Goal: Transaction & Acquisition: Purchase product/service

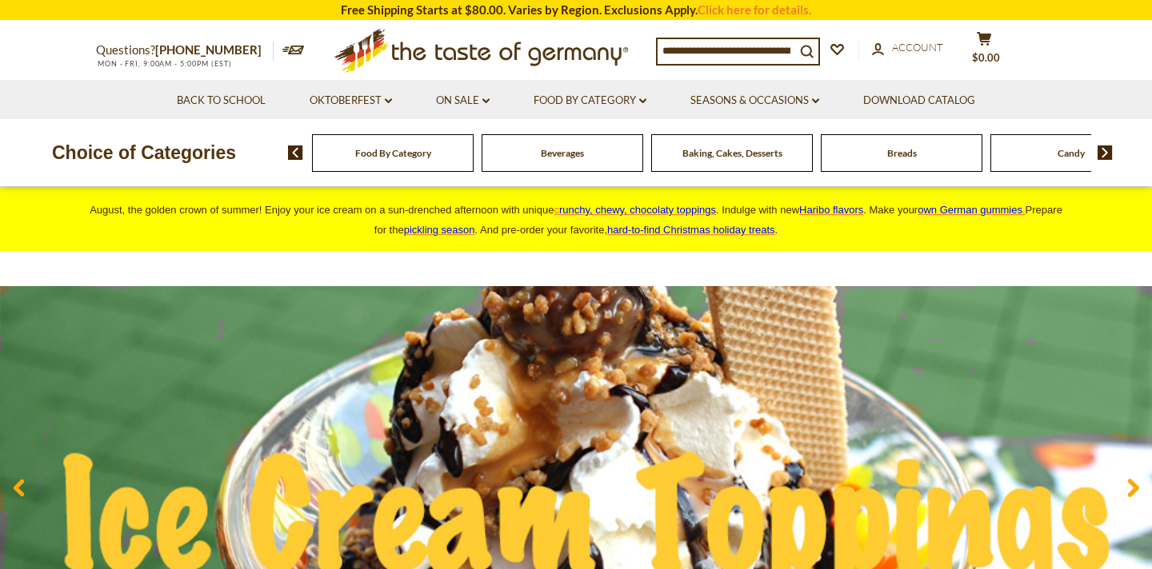
click at [734, 46] on input at bounding box center [726, 50] width 138 height 22
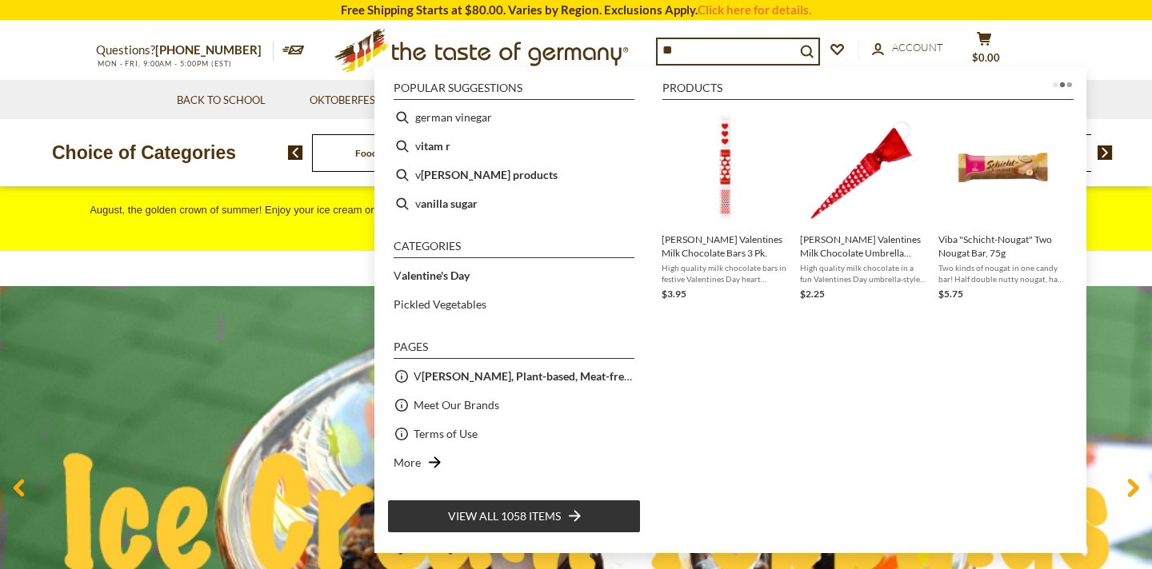
type input "*"
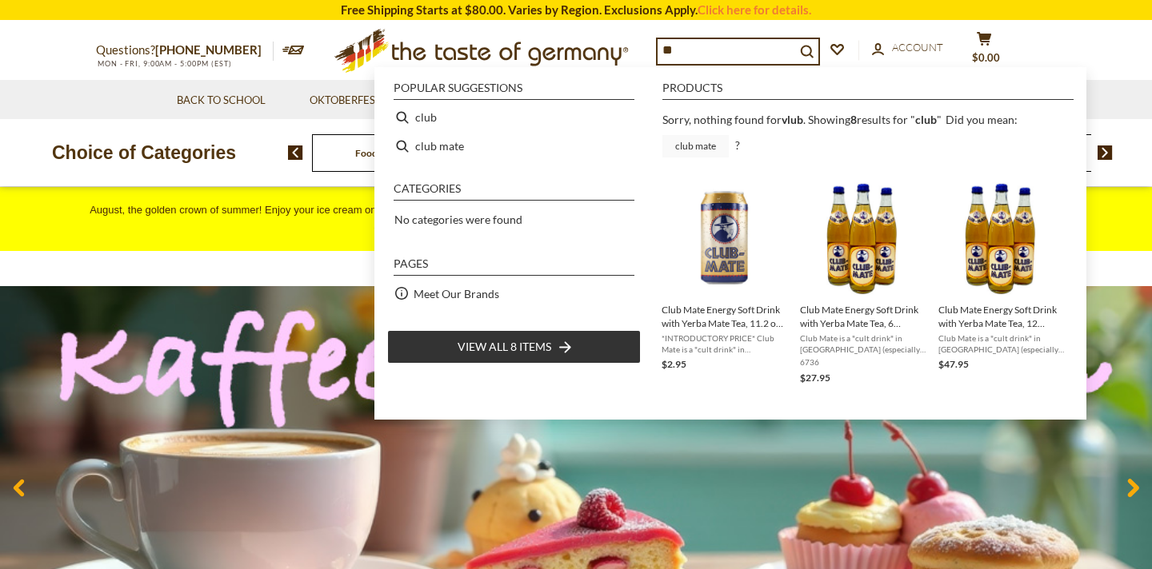
type input "*"
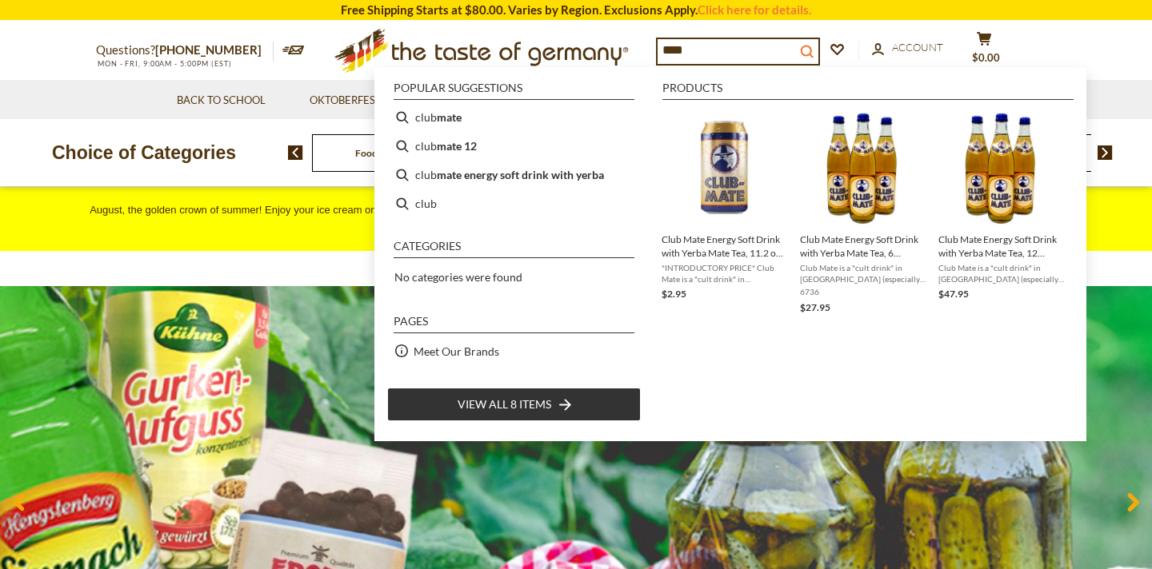
type input "****"
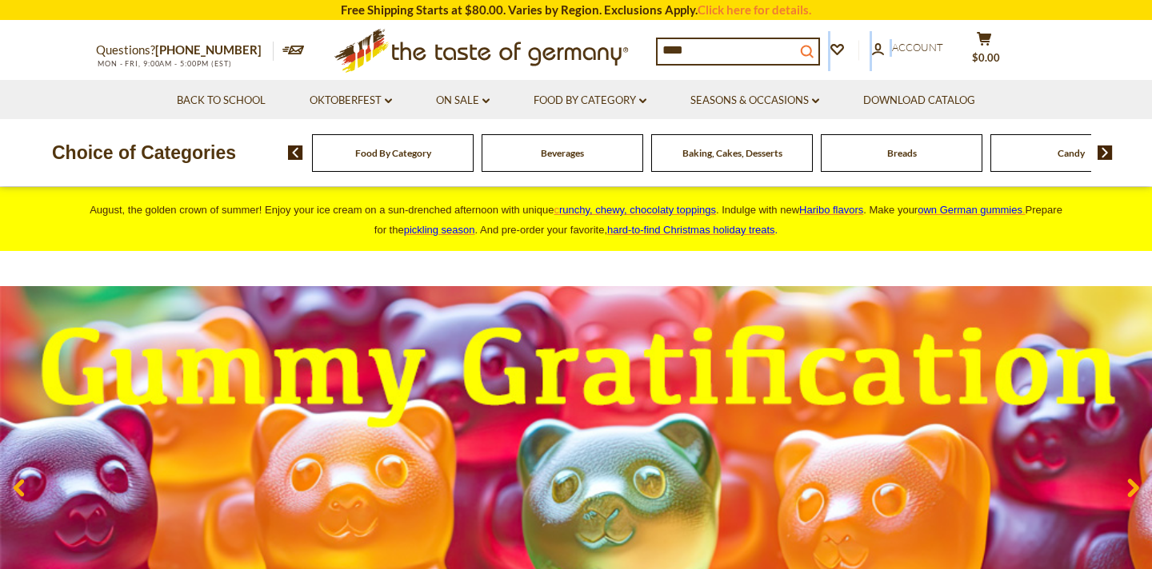
click at [813, 51] on icon "search_icon" at bounding box center [807, 52] width 14 height 14
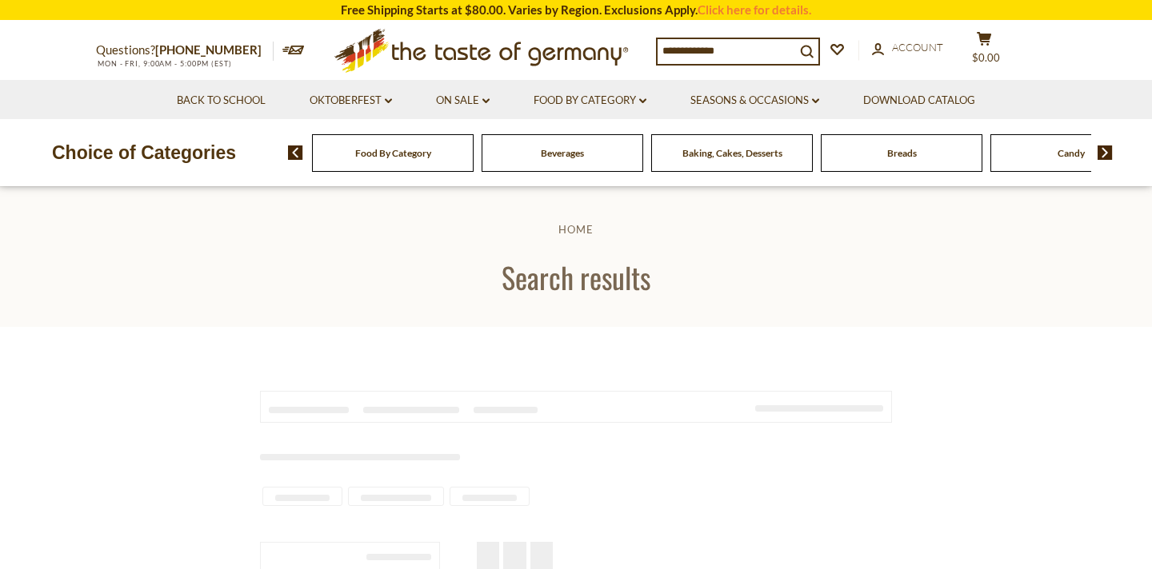
type input "****"
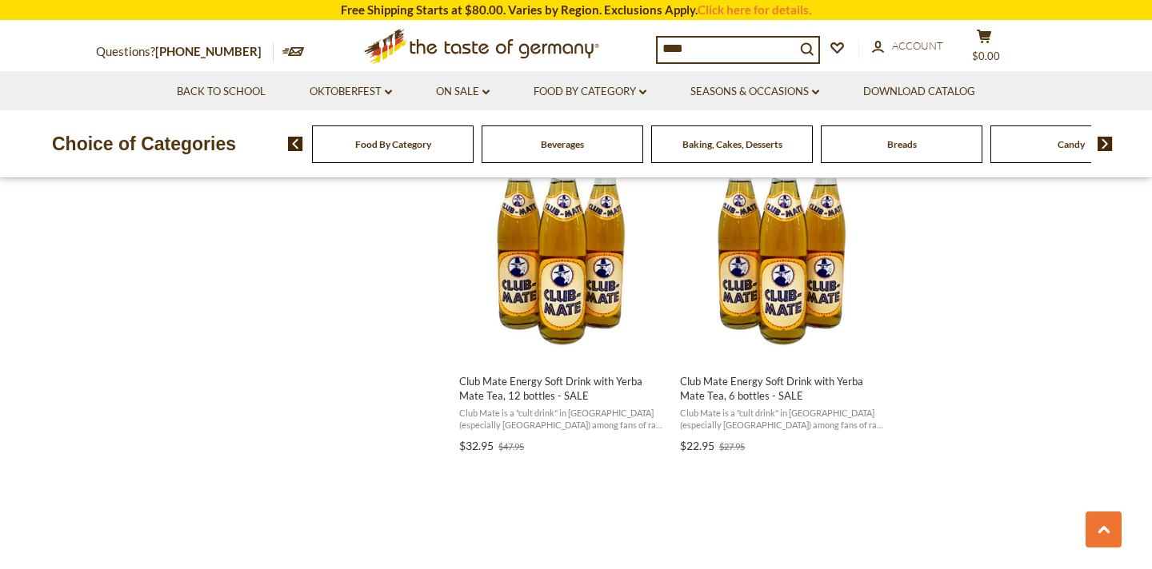
scroll to position [1069, 0]
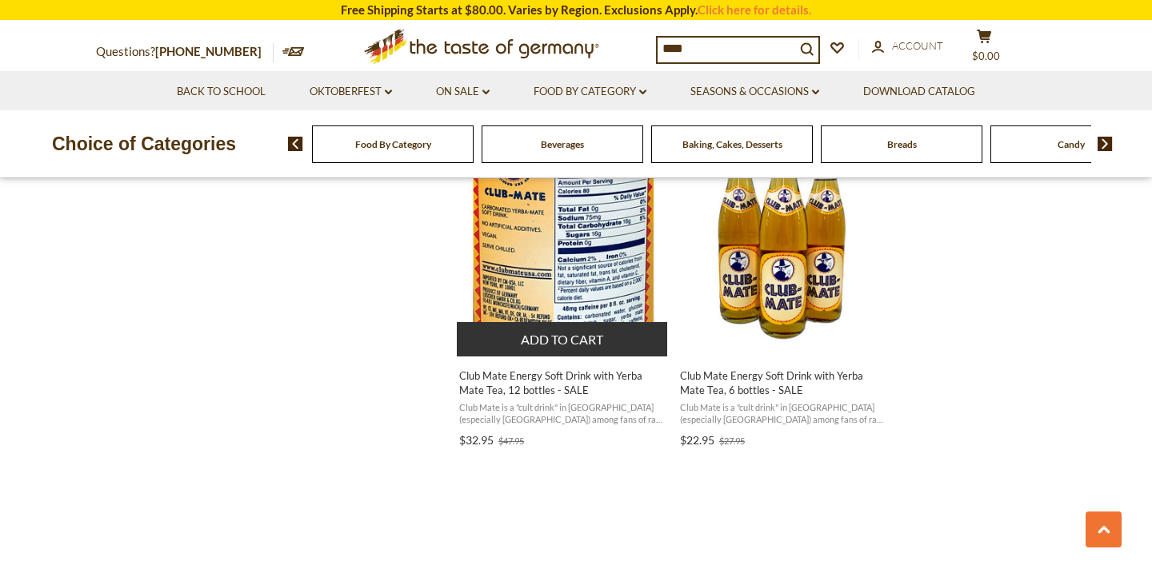
click at [565, 339] on button "Add to cart" at bounding box center [562, 339] width 210 height 34
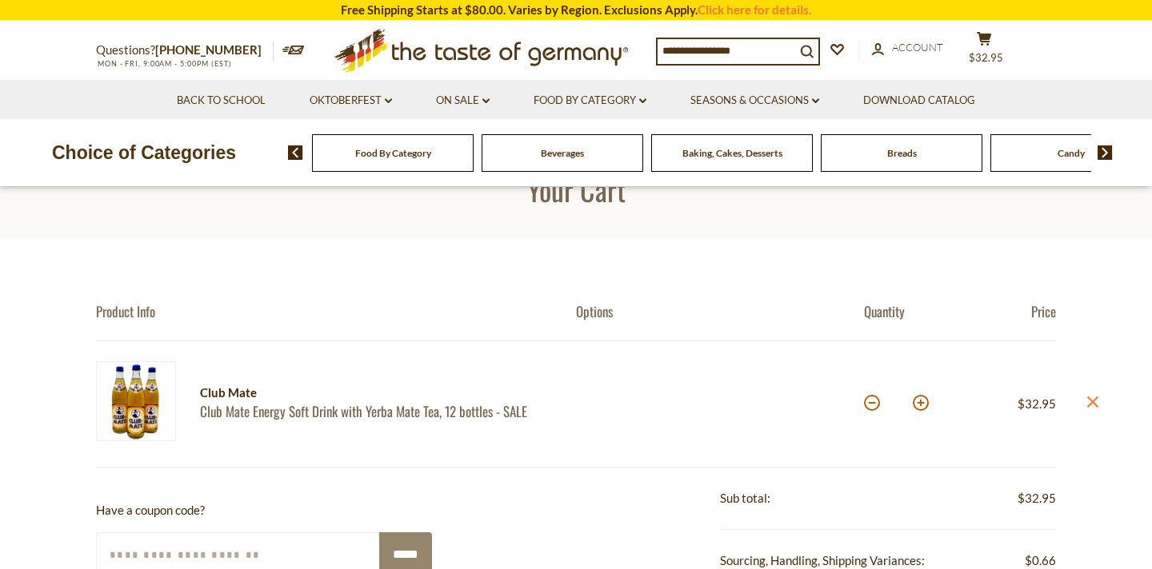
scroll to position [49, 0]
click at [924, 402] on button at bounding box center [920, 402] width 16 height 16
type input "*"
click at [759, 53] on input at bounding box center [726, 50] width 138 height 22
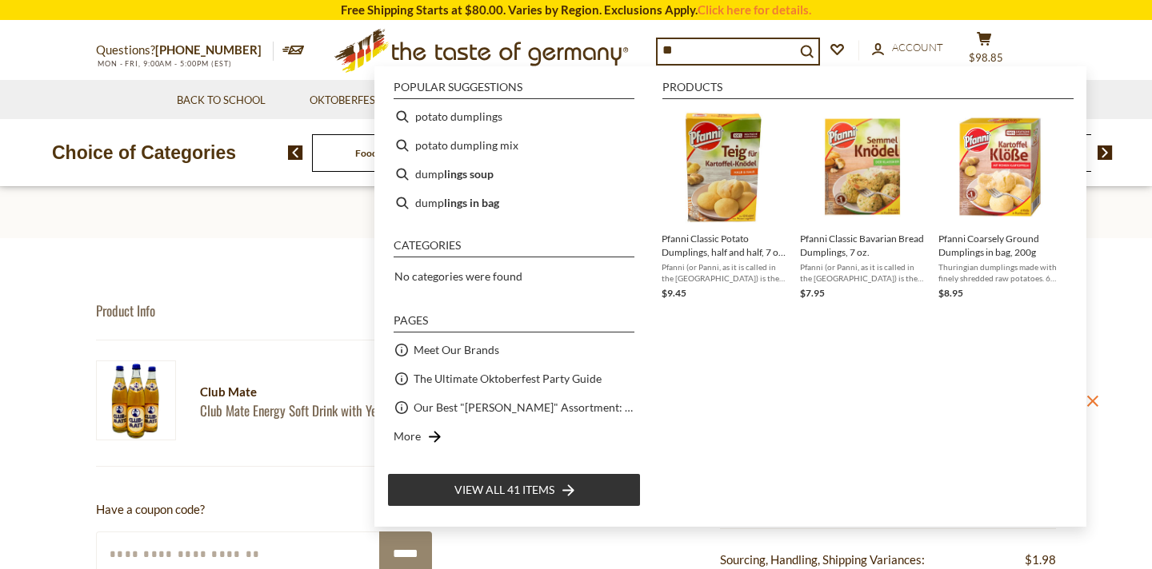
type input "*"
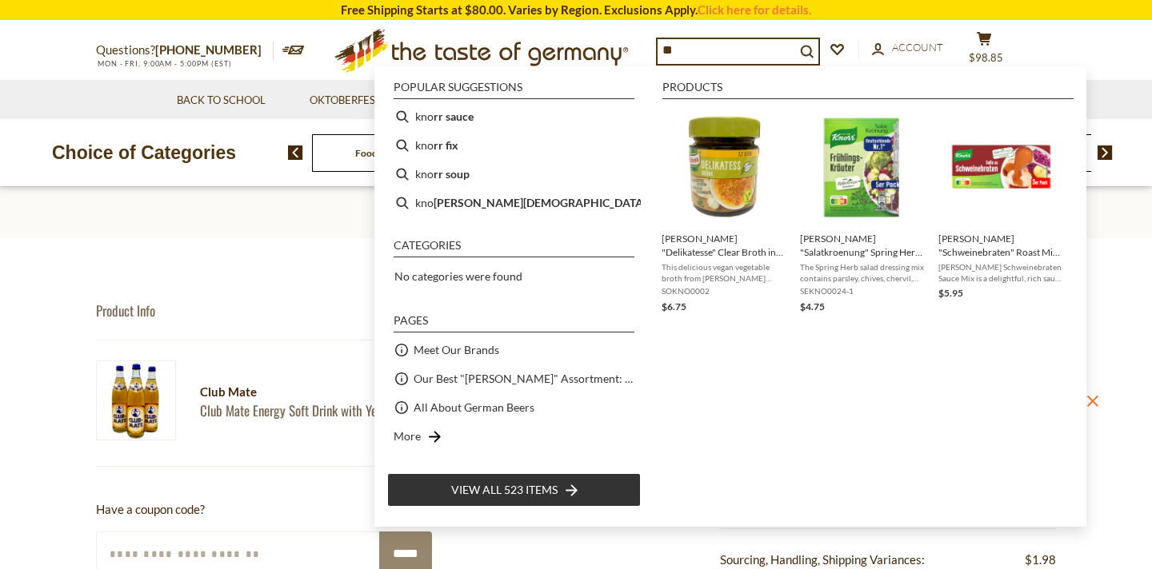
type input "*"
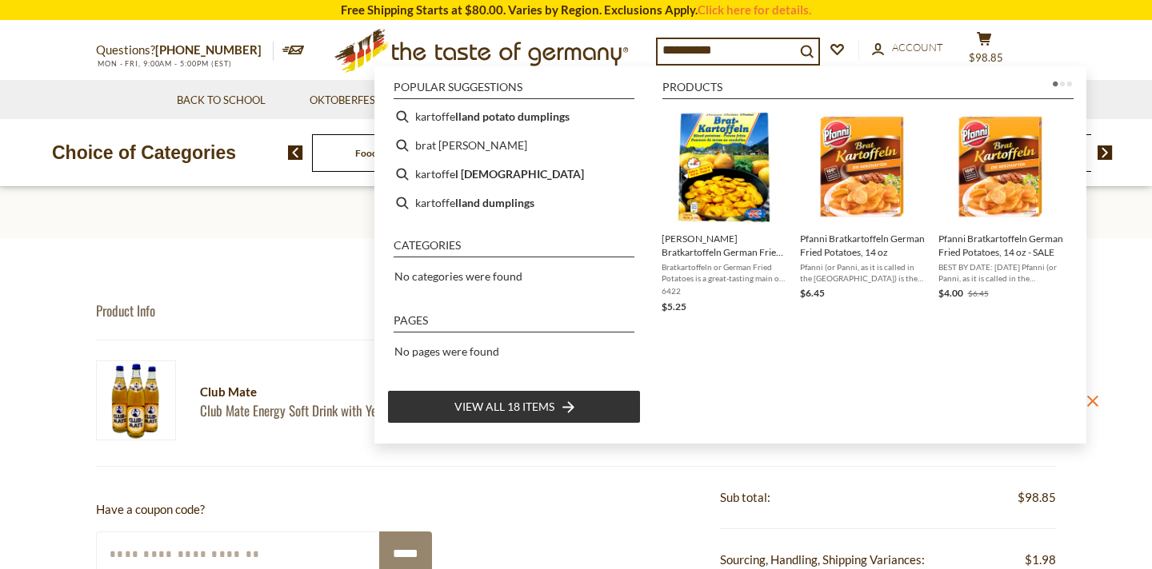
type input "*********"
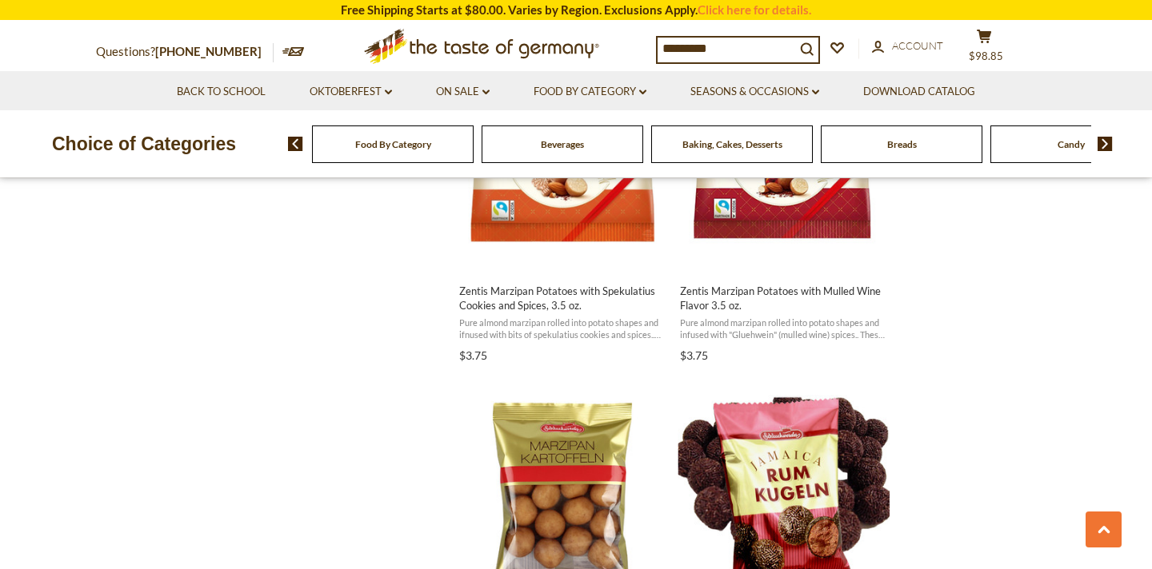
scroll to position [2414, 0]
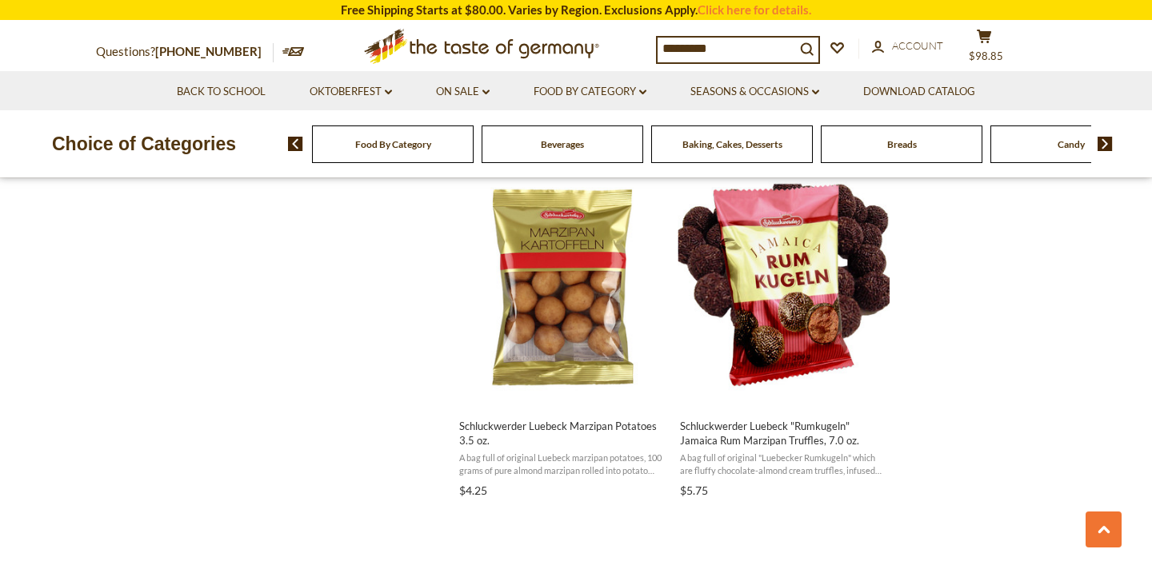
click at [699, 41] on input "*********" at bounding box center [726, 49] width 138 height 22
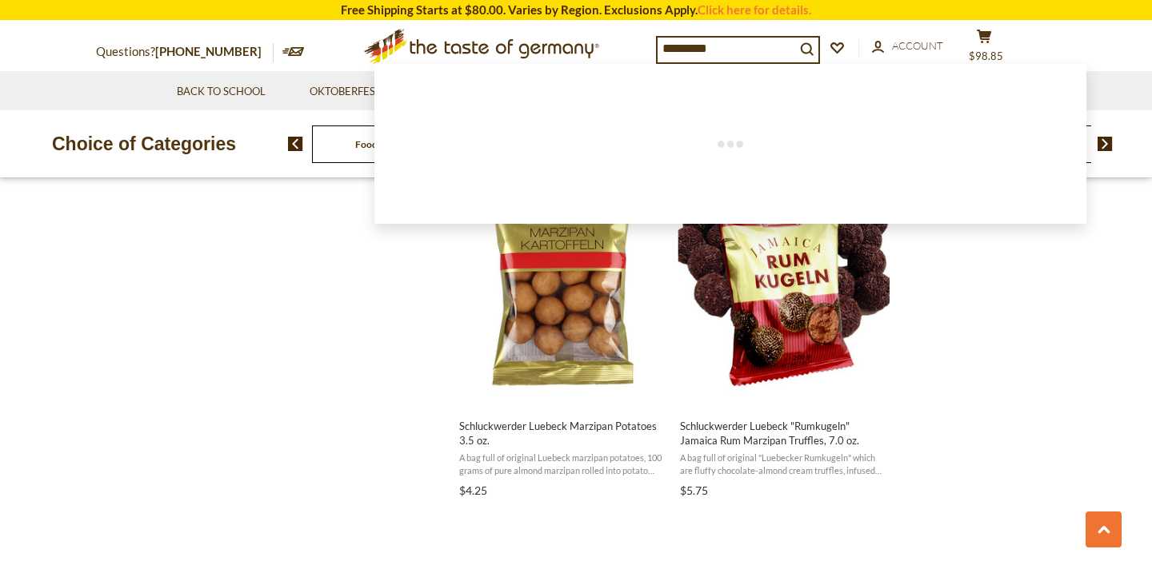
click at [699, 41] on input "*********" at bounding box center [726, 49] width 138 height 22
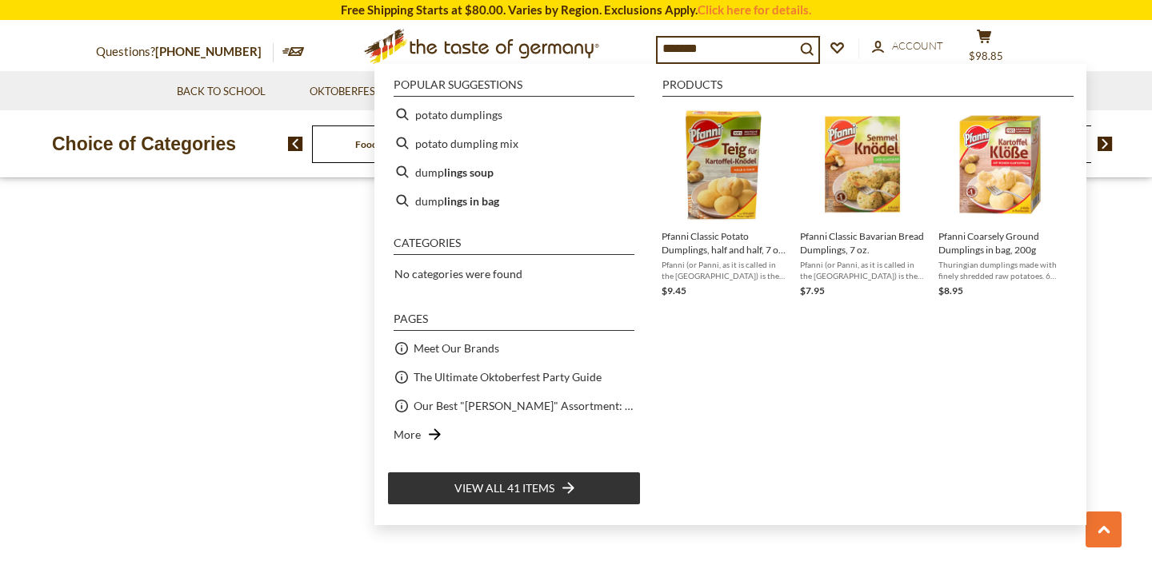
type input "********"
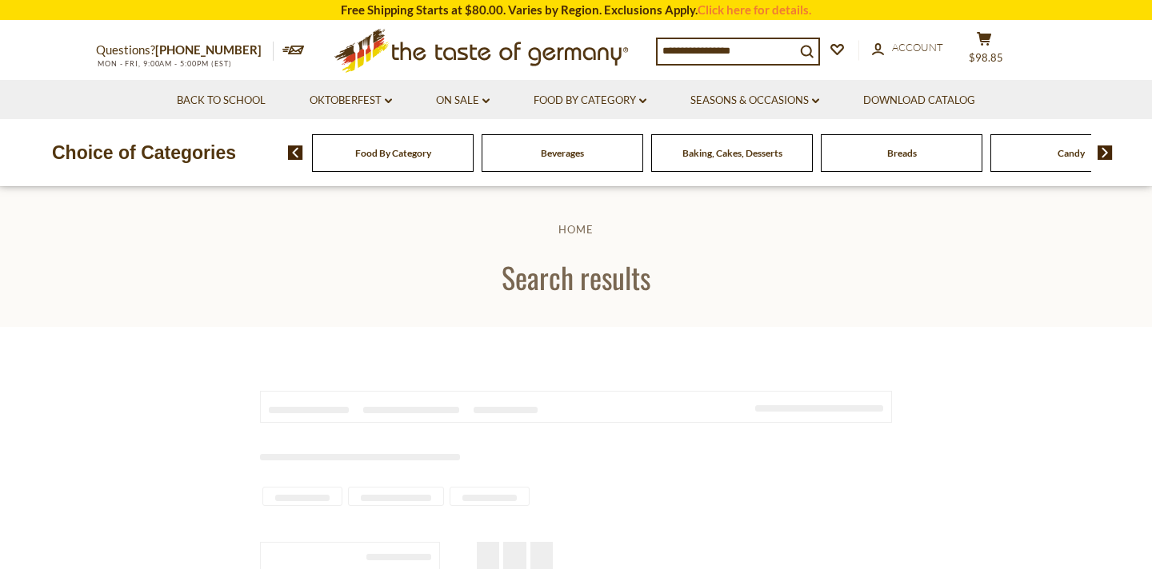
type input "********"
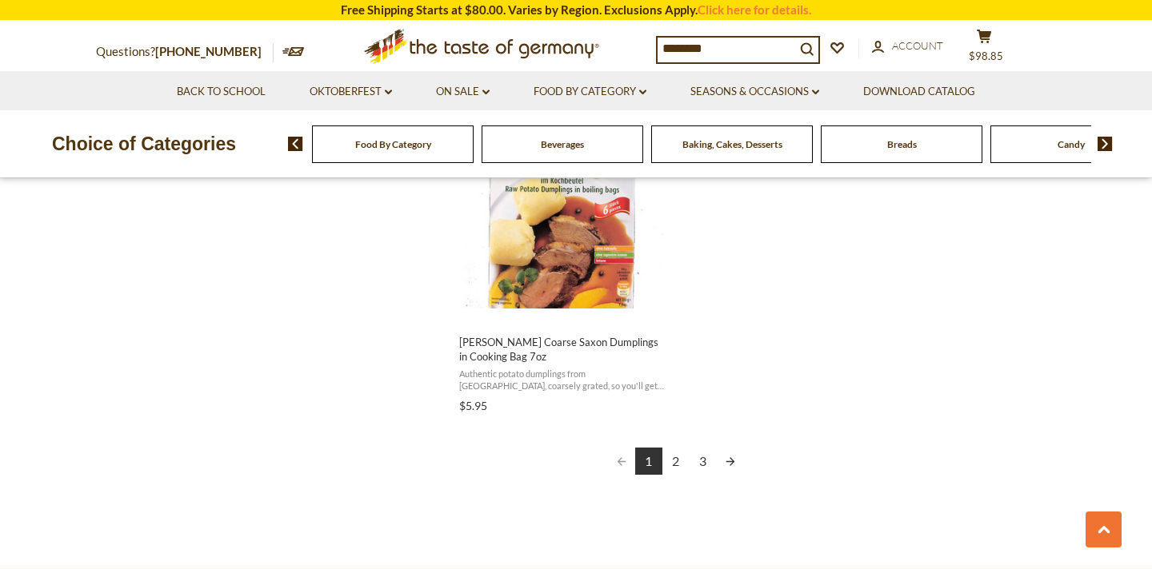
scroll to position [2849, 0]
click at [666, 461] on link "2" at bounding box center [675, 460] width 27 height 27
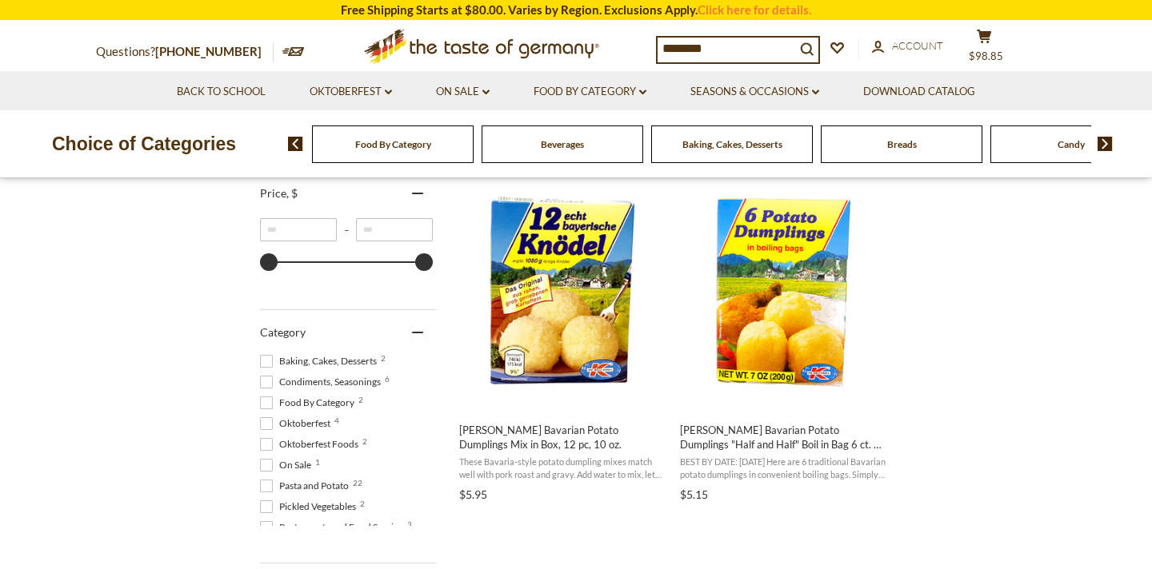
scroll to position [319, 0]
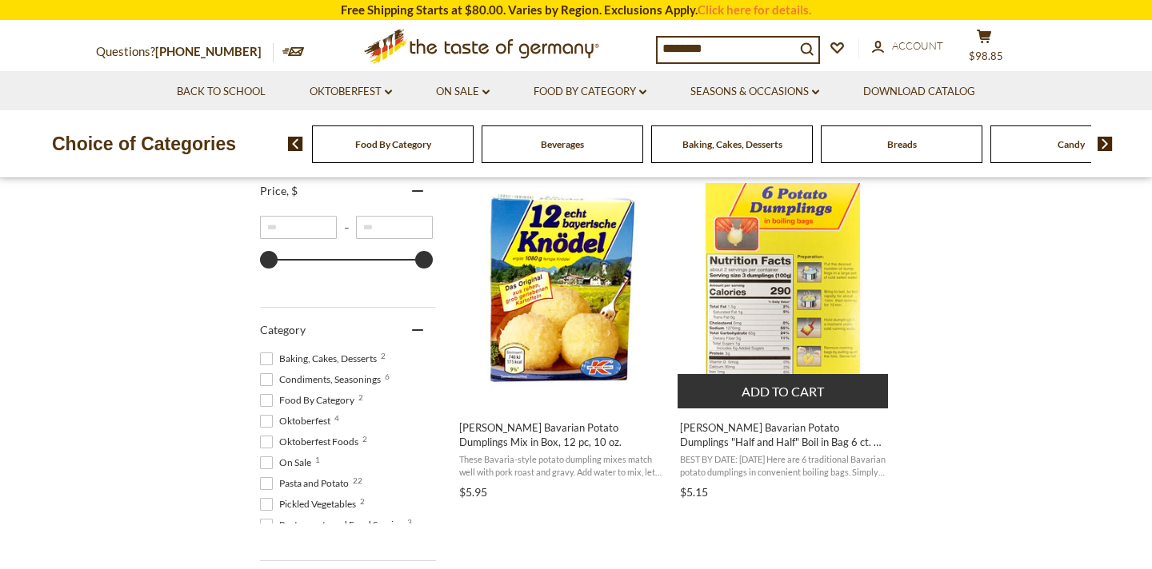
click at [781, 391] on button "Add to cart" at bounding box center [782, 391] width 210 height 34
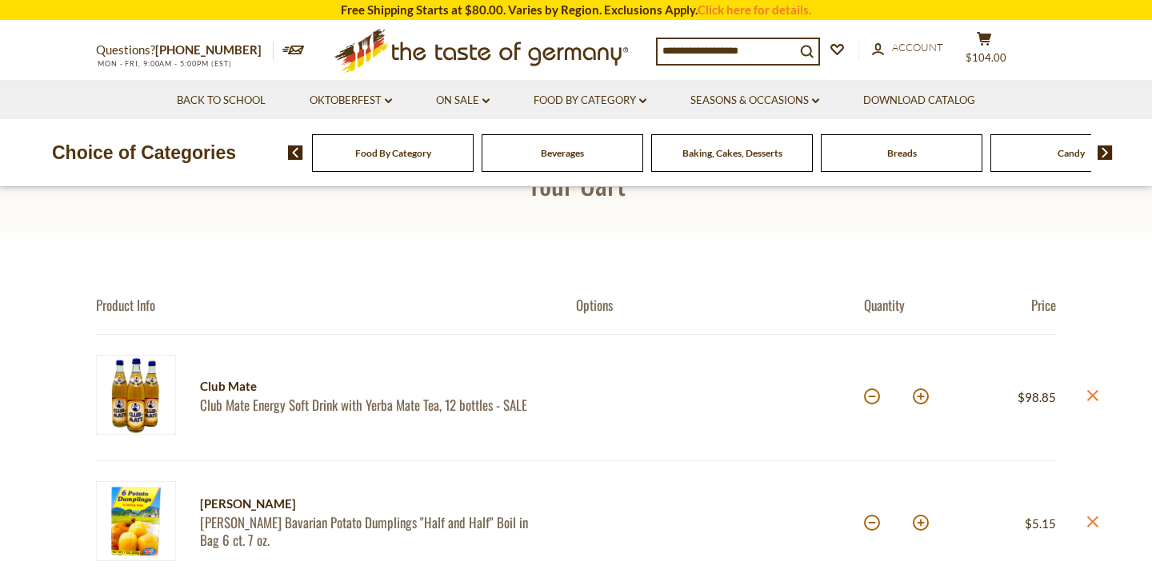
scroll to position [107, 0]
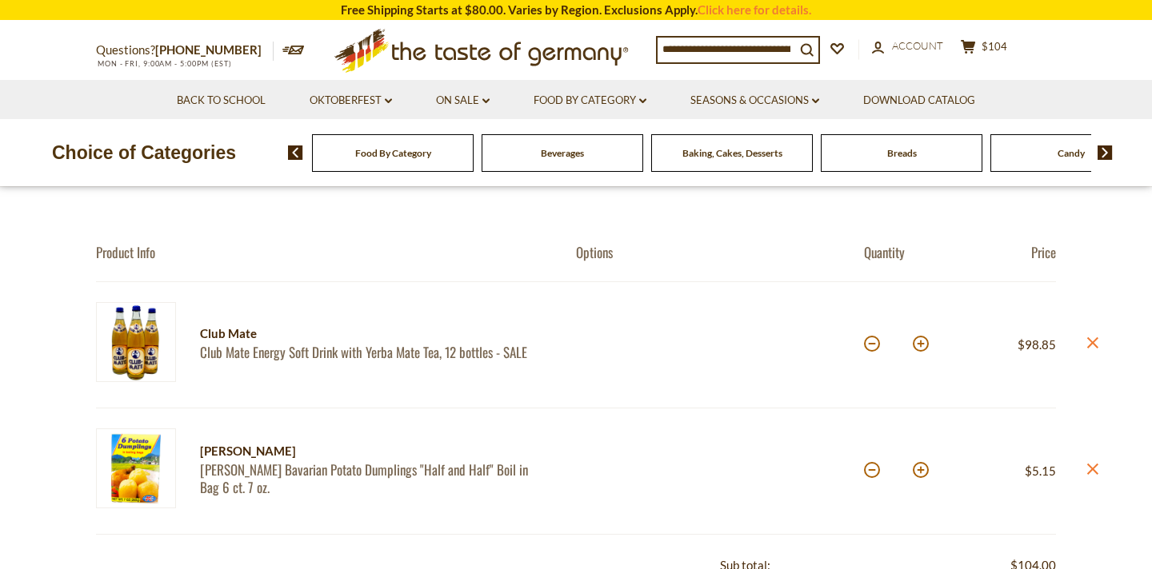
click at [920, 473] on button at bounding box center [920, 470] width 16 height 16
type input "*"
click at [921, 473] on button at bounding box center [920, 470] width 16 height 16
type input "*"
click at [488, 98] on link "On Sale dropdown_arrow" at bounding box center [463, 101] width 54 height 18
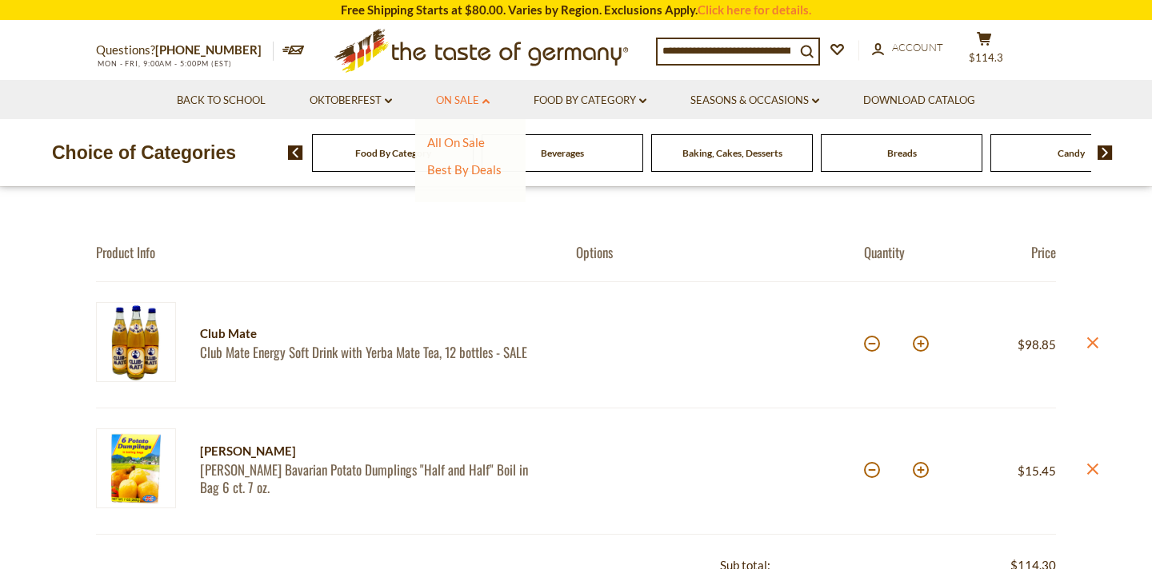
click at [488, 98] on link "On Sale dropdown_arrow" at bounding box center [463, 101] width 54 height 18
click at [715, 54] on input at bounding box center [726, 50] width 138 height 22
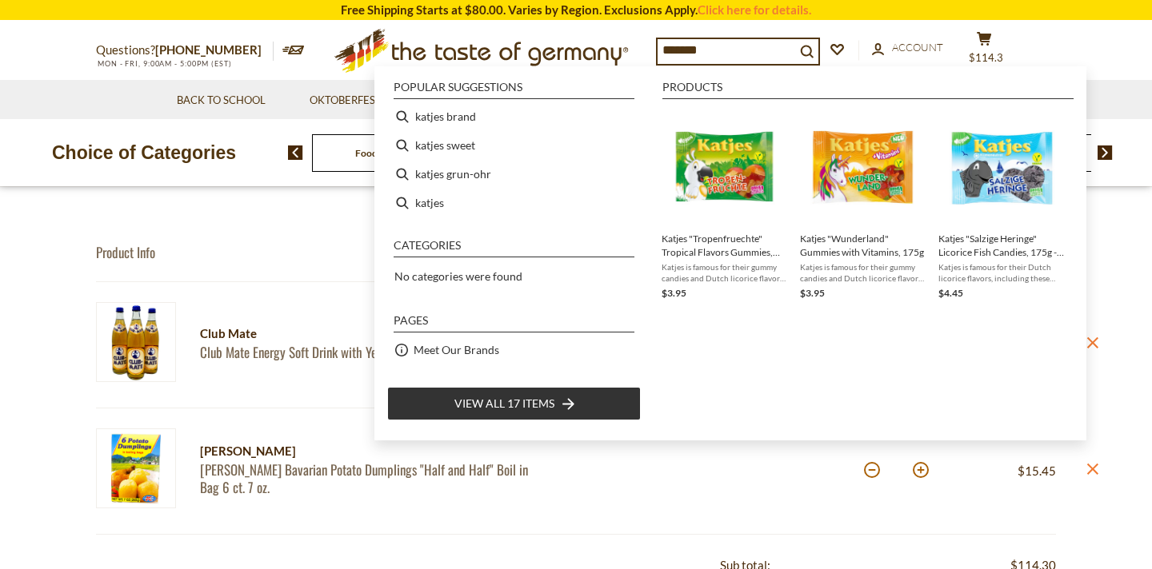
type input "******"
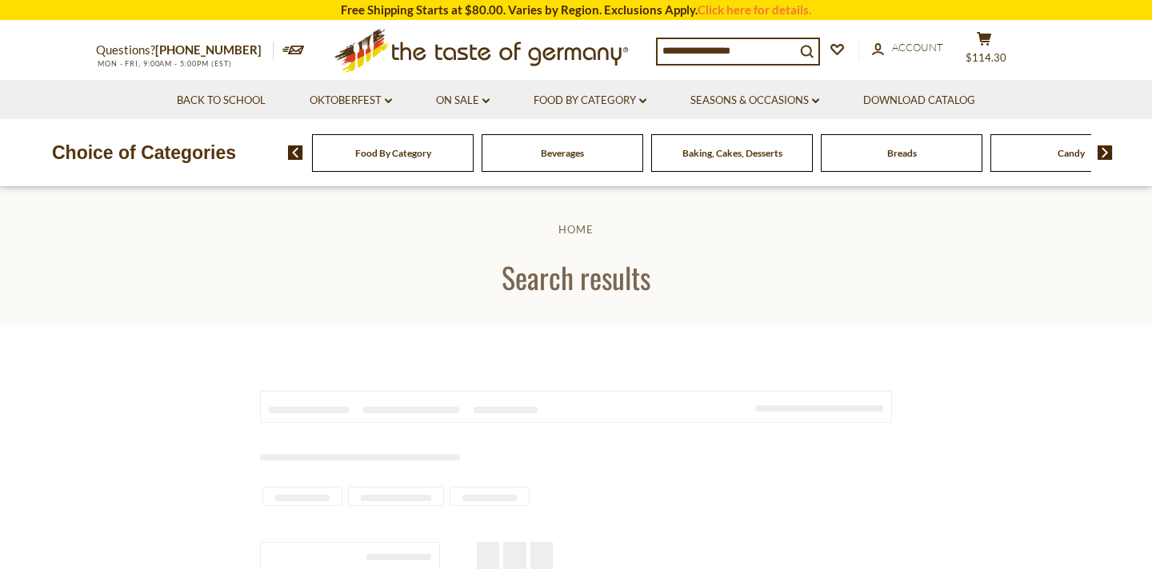
type input "******"
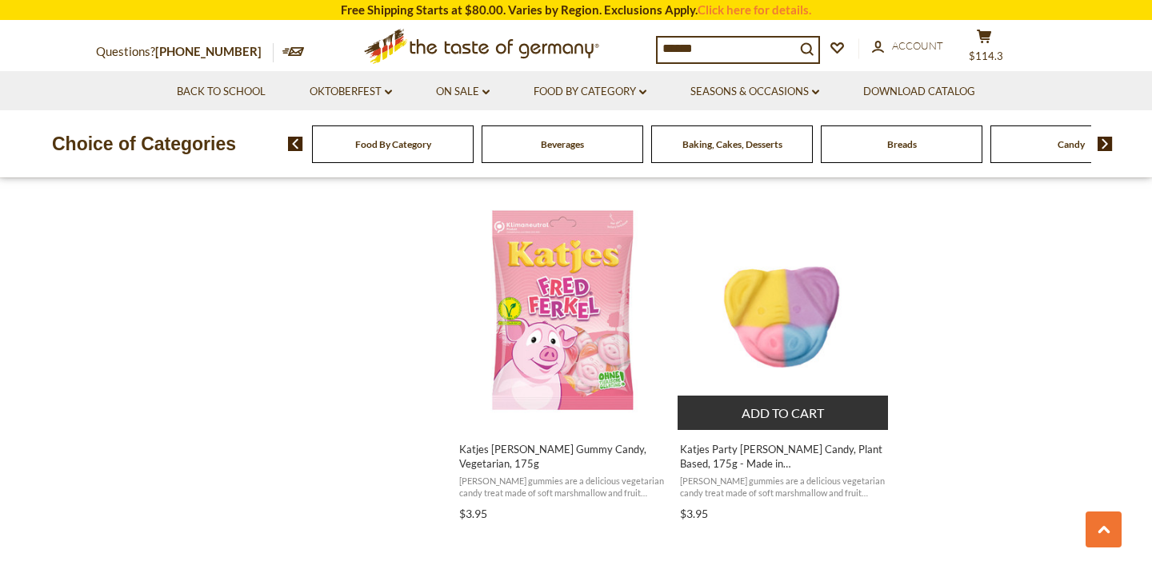
scroll to position [2030, 0]
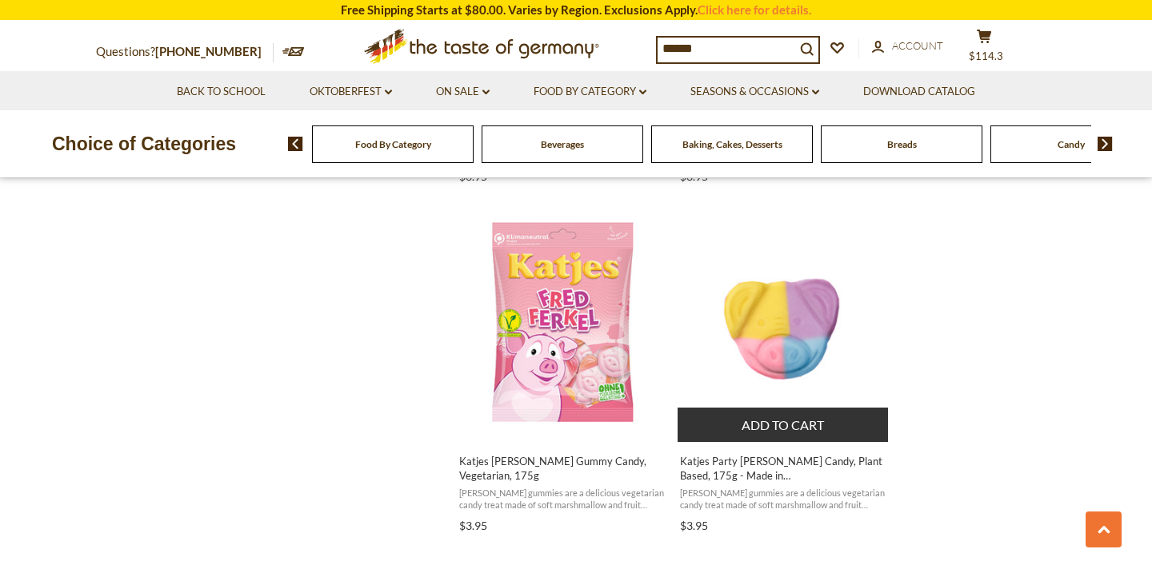
click at [835, 437] on button "Add to cart" at bounding box center [782, 425] width 210 height 34
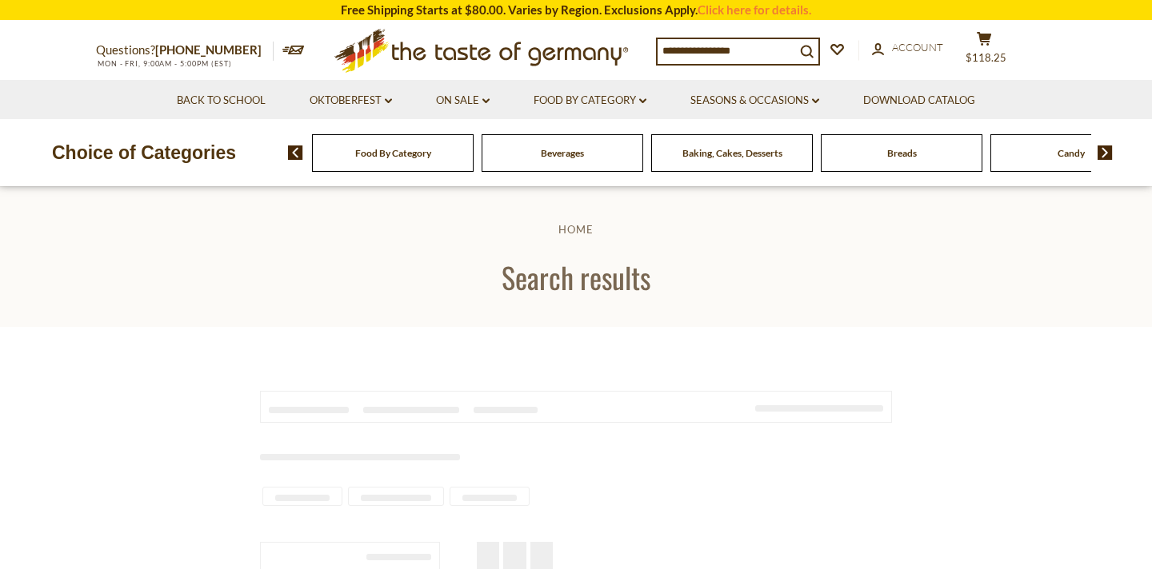
type input "******"
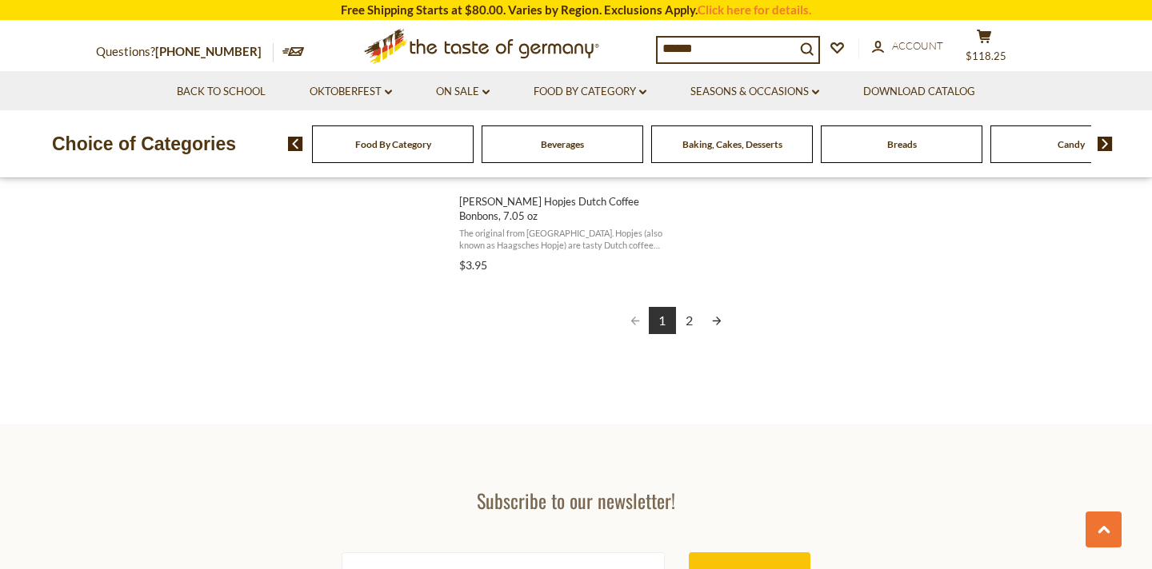
scroll to position [2997, 0]
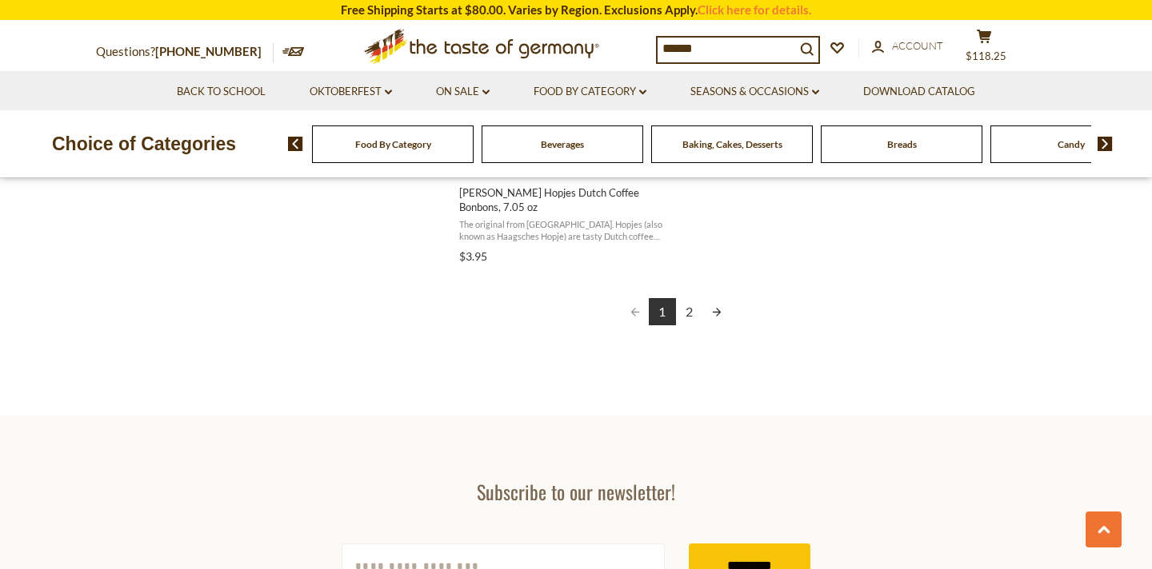
click at [685, 317] on link "2" at bounding box center [689, 311] width 27 height 27
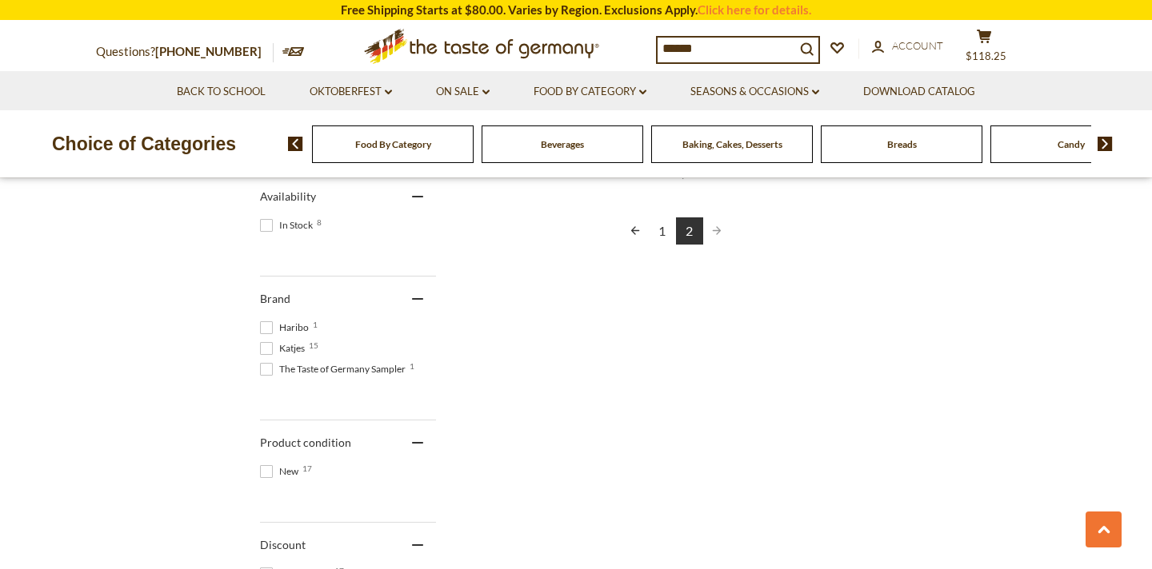
scroll to position [557, 0]
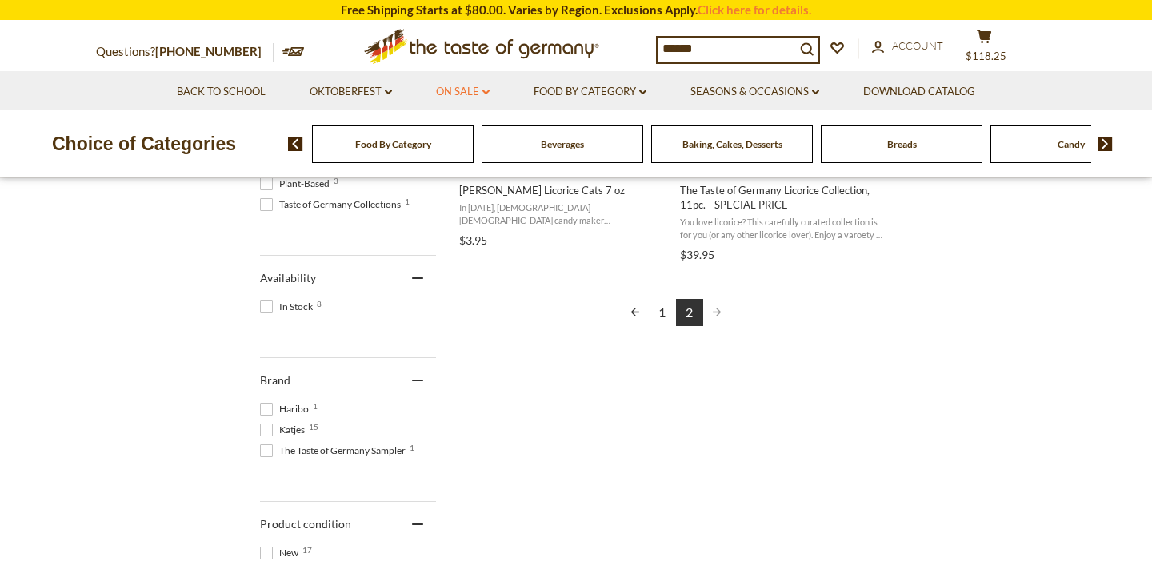
click at [465, 84] on link "On Sale dropdown_arrow" at bounding box center [463, 92] width 54 height 18
click at [456, 137] on link "All On Sale" at bounding box center [456, 133] width 58 height 14
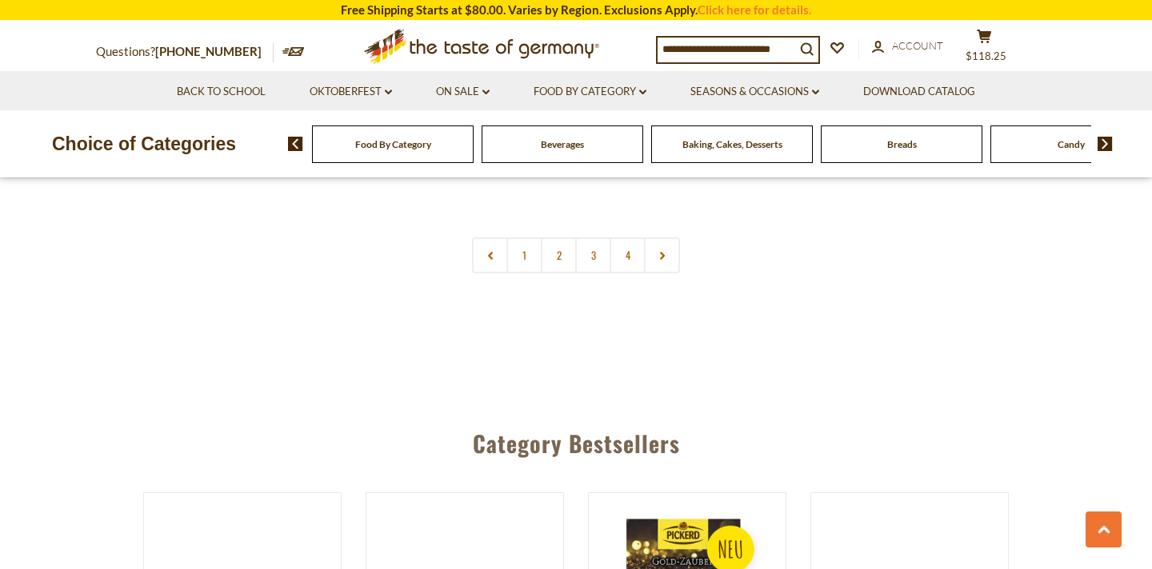
scroll to position [3950, 0]
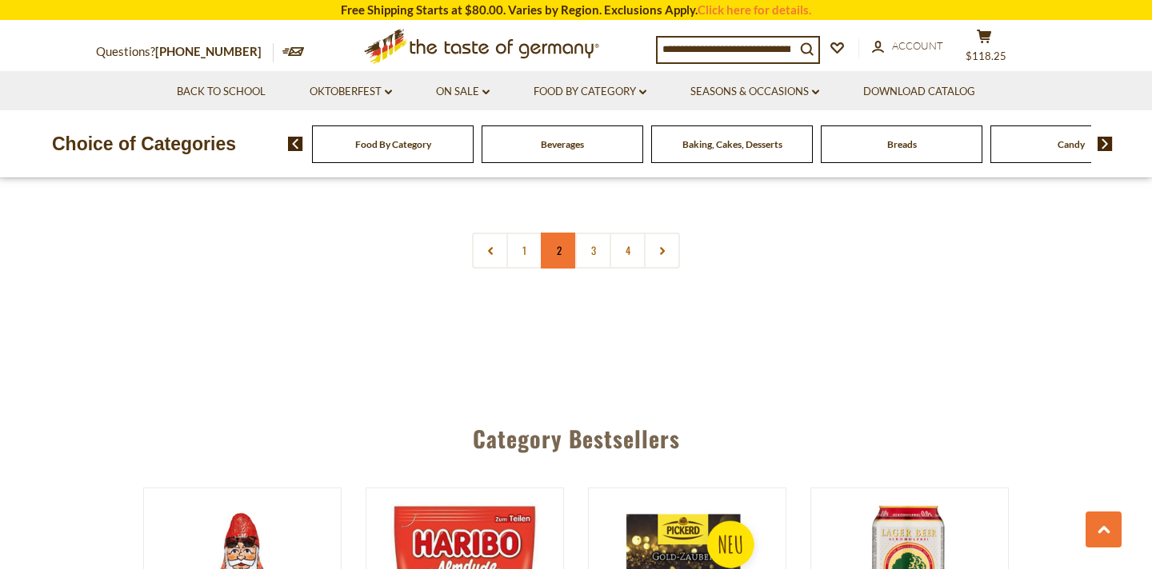
click at [549, 233] on link "2" at bounding box center [559, 251] width 36 height 36
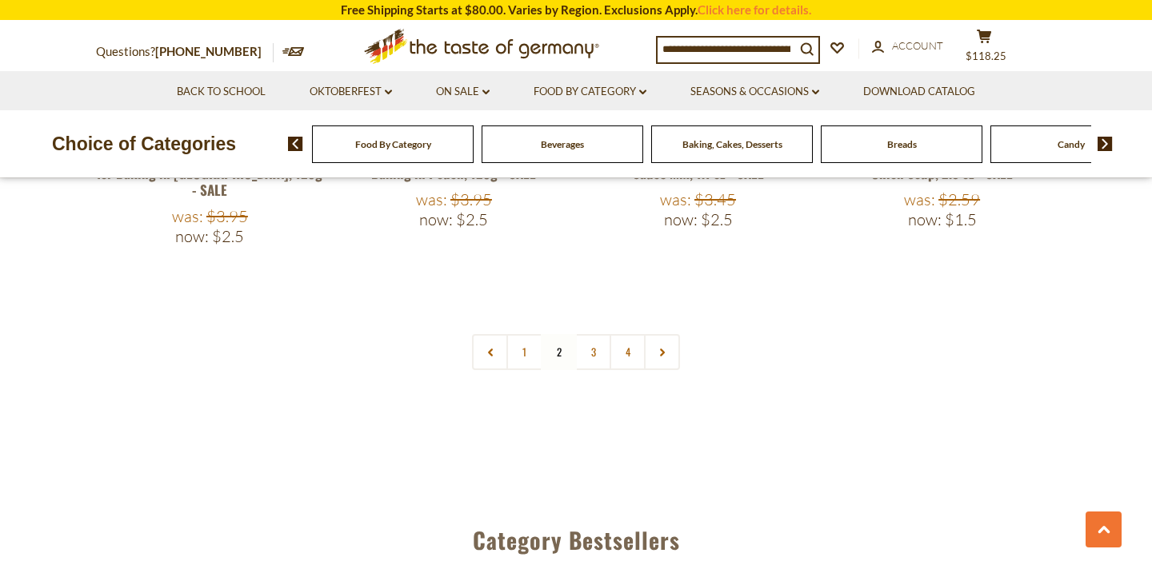
scroll to position [3859, 0]
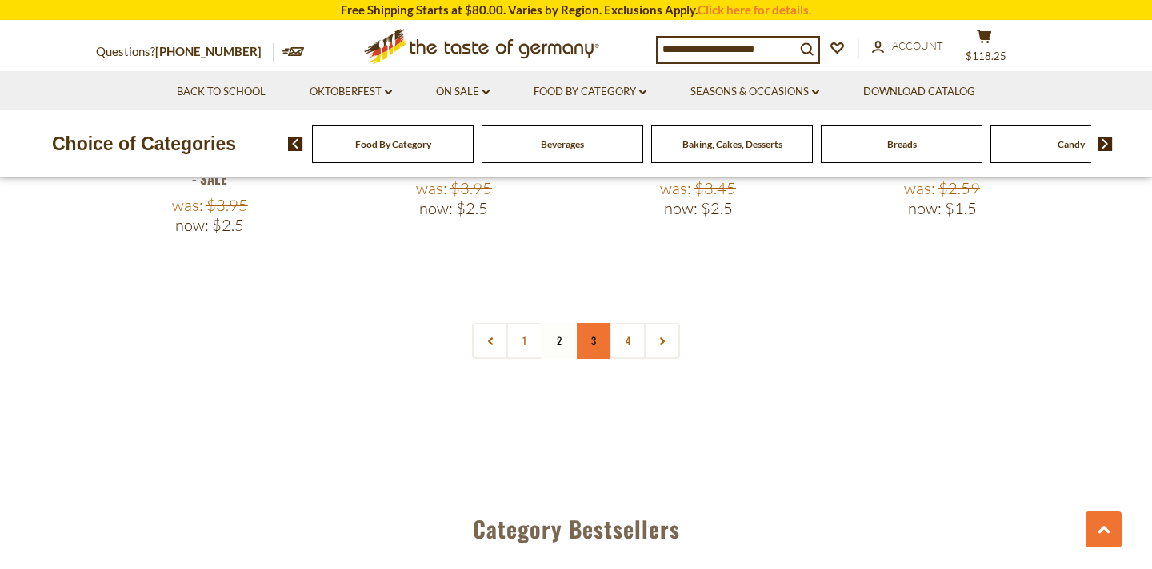
click at [594, 323] on link "3" at bounding box center [593, 341] width 36 height 36
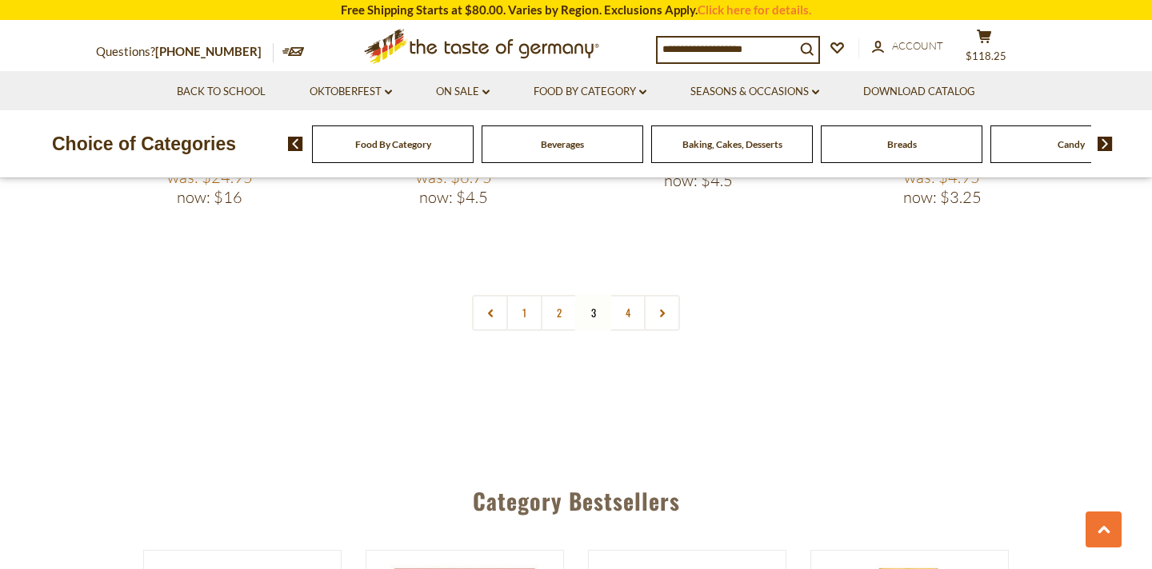
scroll to position [3971, 0]
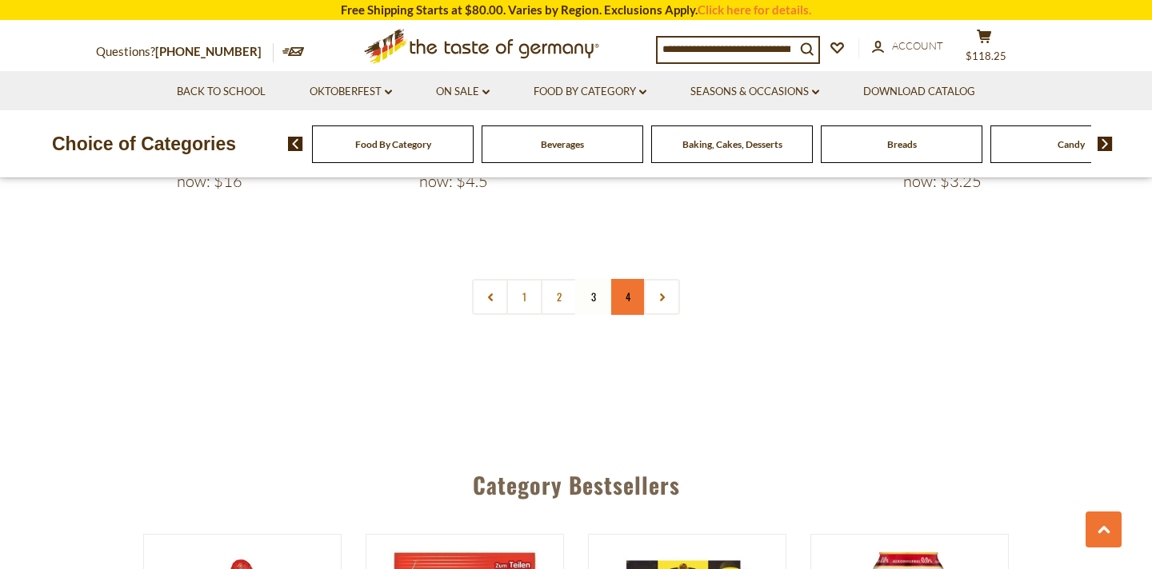
click at [628, 279] on link "4" at bounding box center [627, 297] width 36 height 36
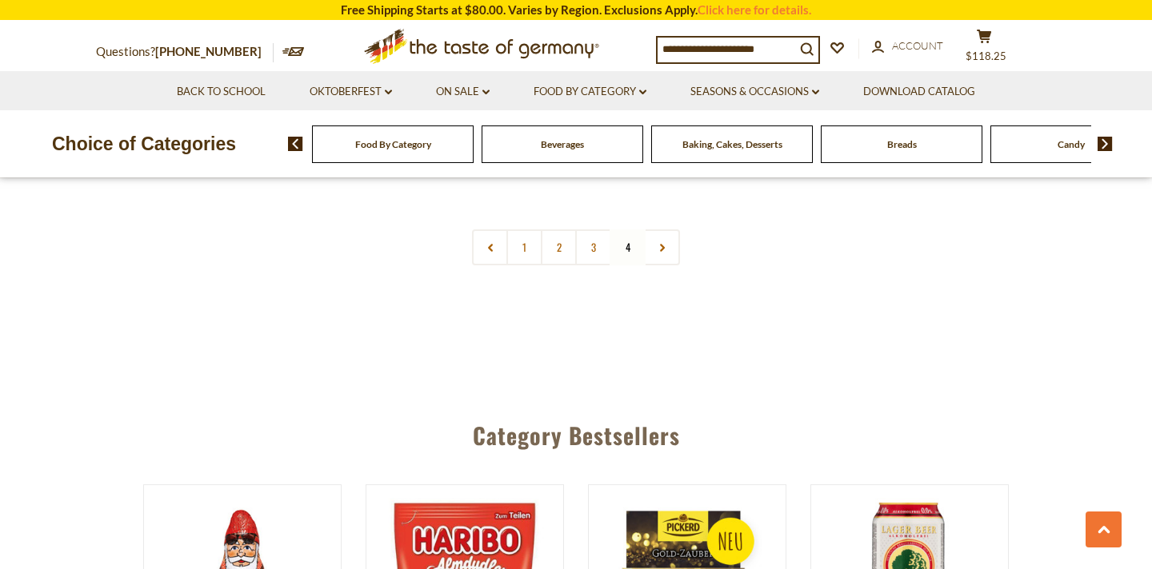
scroll to position [3536, 0]
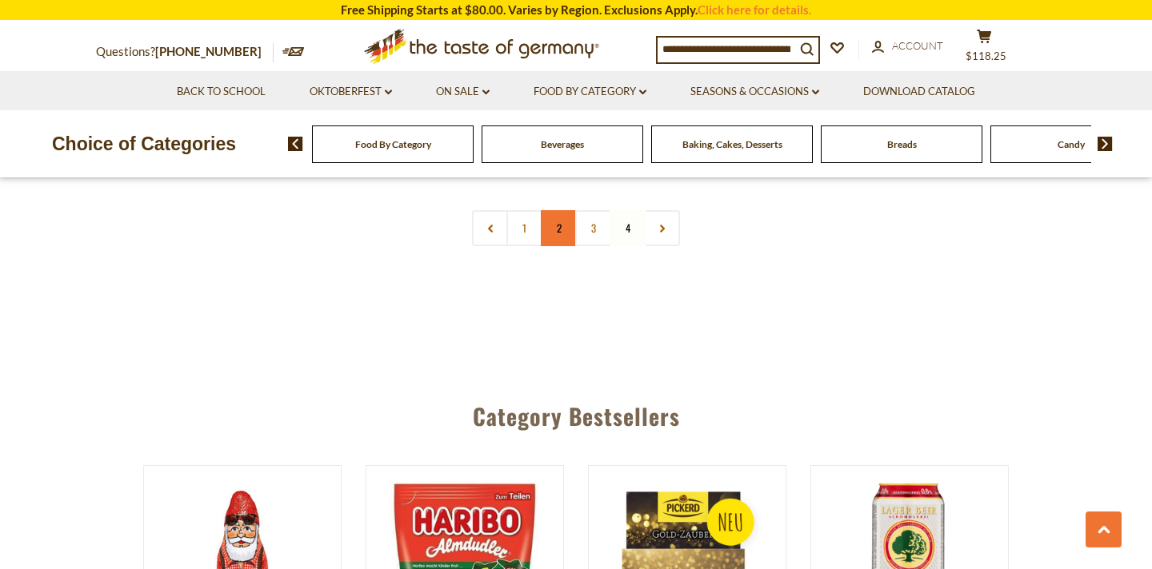
click at [546, 210] on link "2" at bounding box center [559, 228] width 36 height 36
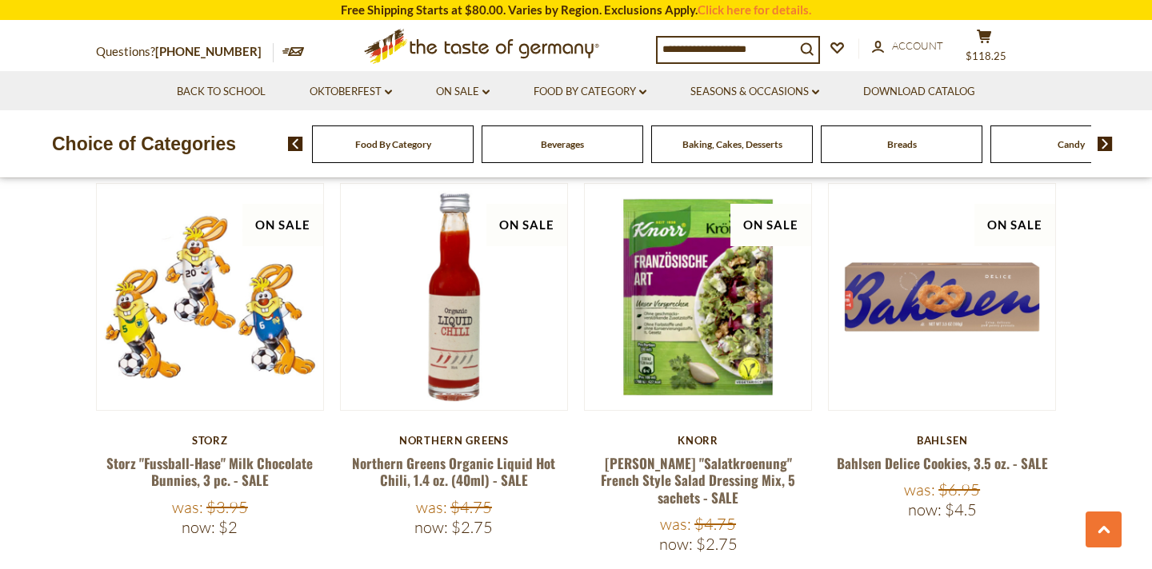
scroll to position [1499, 0]
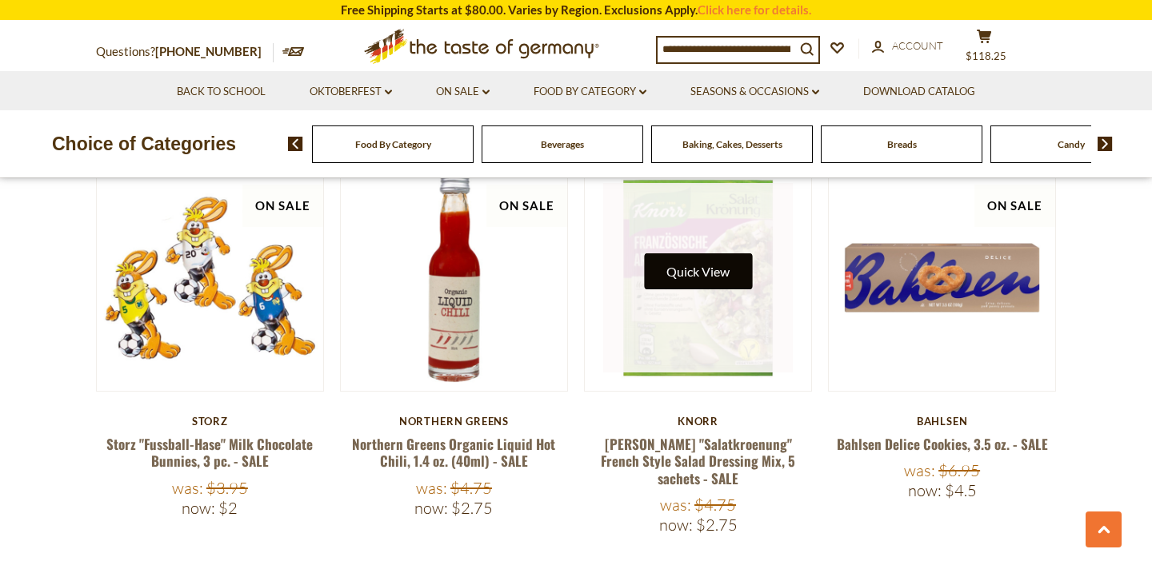
click at [705, 261] on button "Quick View" at bounding box center [698, 272] width 108 height 36
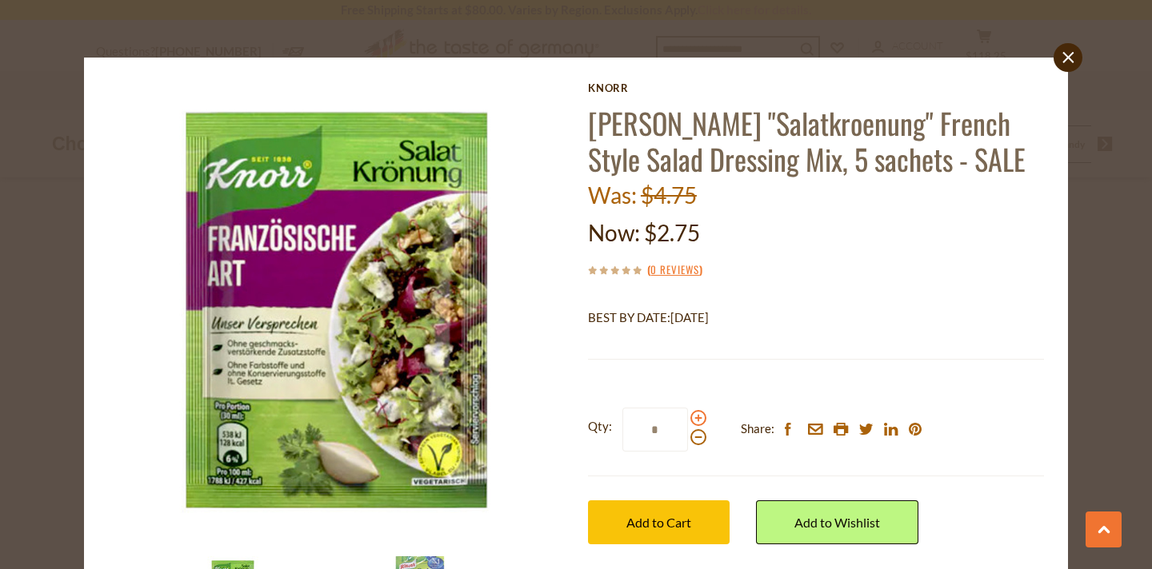
click at [697, 418] on span at bounding box center [698, 418] width 16 height 16
click at [688, 418] on input "*" at bounding box center [655, 430] width 66 height 44
click at [697, 418] on span at bounding box center [698, 418] width 16 height 16
click at [688, 418] on input "*" at bounding box center [655, 430] width 66 height 44
type input "*"
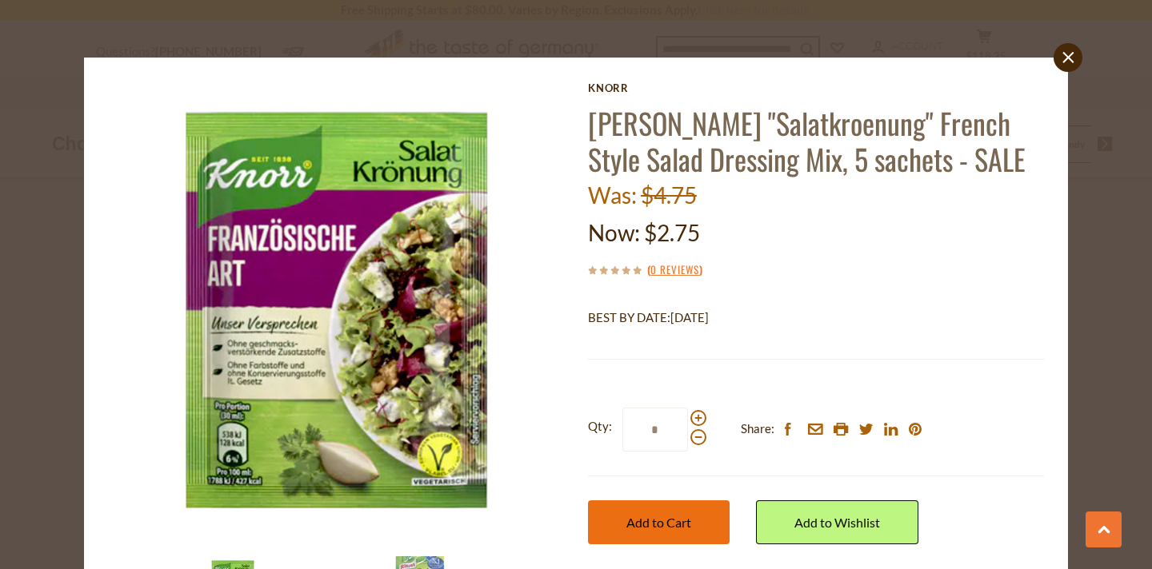
click at [692, 516] on button "Add to Cart" at bounding box center [659, 523] width 142 height 44
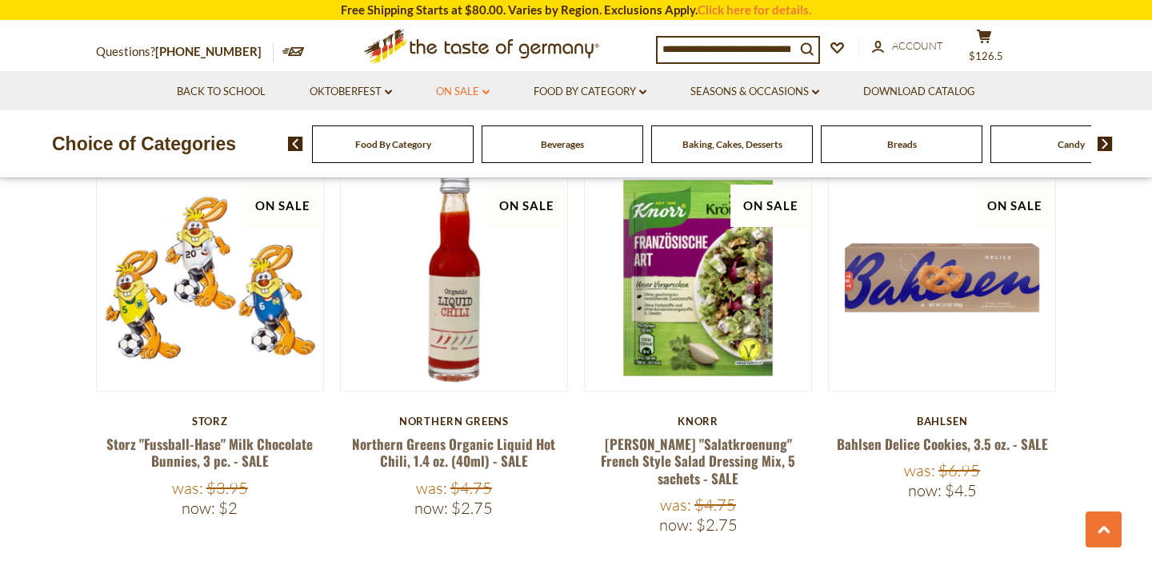
click at [482, 90] on icon "dropdown_arrow" at bounding box center [485, 93] width 7 height 6
click at [453, 160] on link "Best By Deals" at bounding box center [464, 161] width 74 height 14
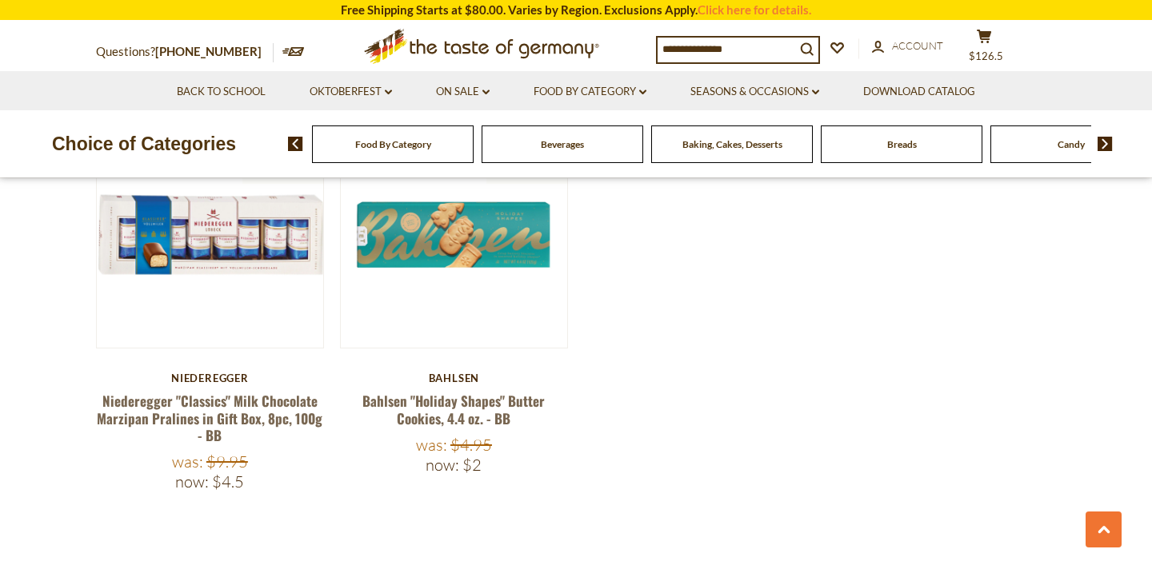
scroll to position [1441, 0]
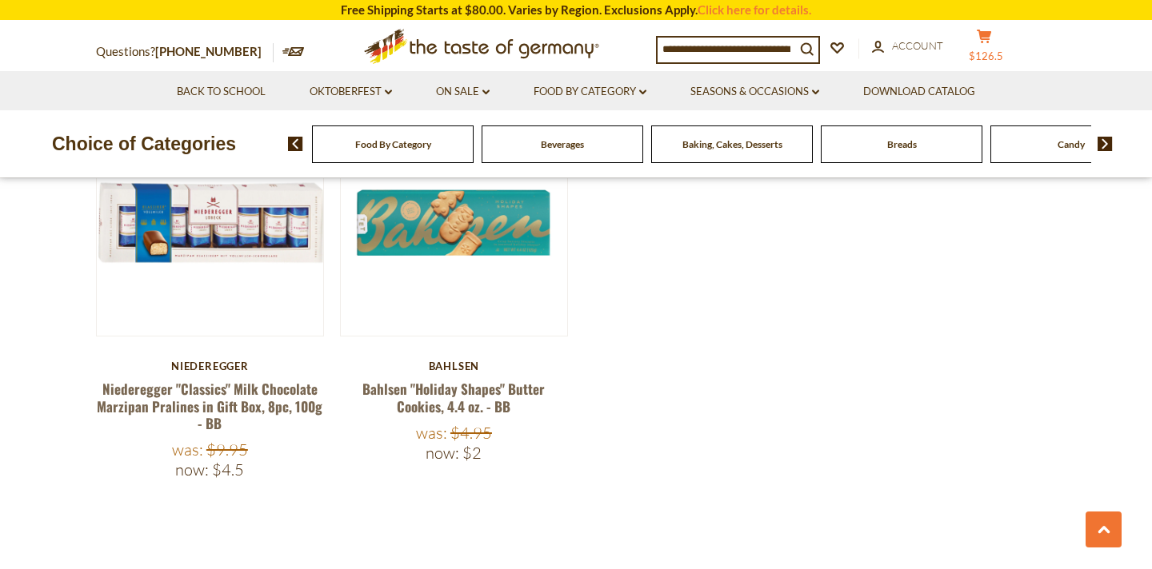
click at [990, 36] on icon at bounding box center [983, 37] width 14 height 14
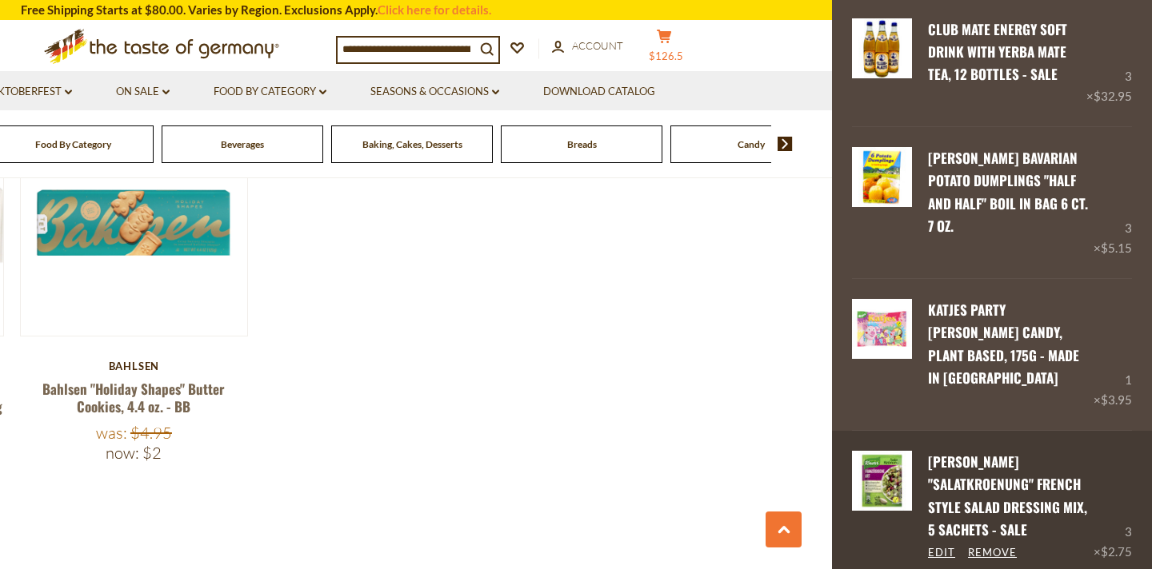
scroll to position [152, 0]
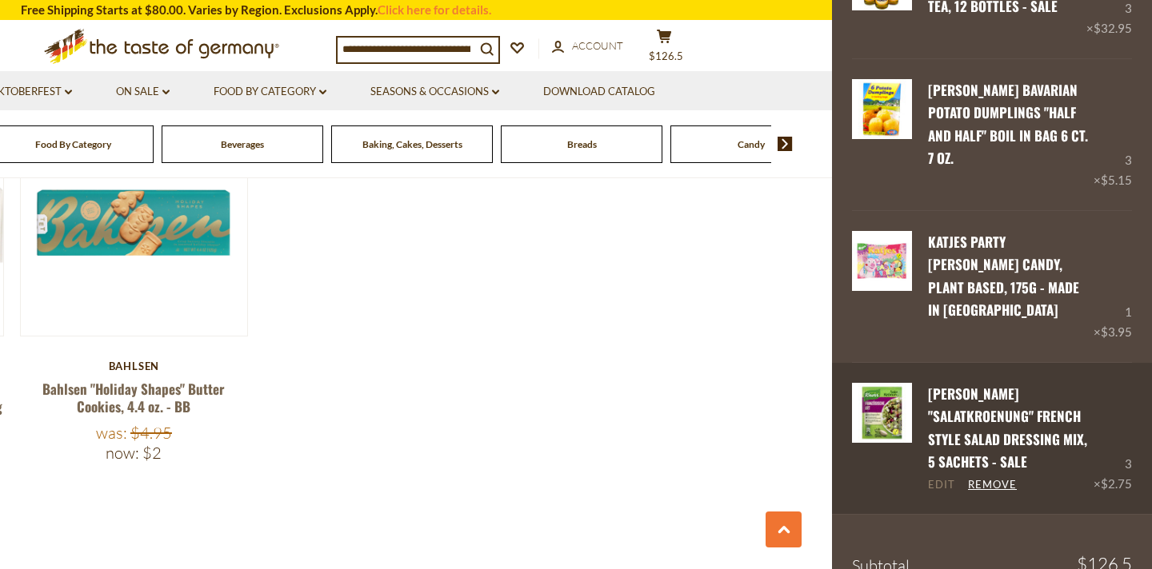
click at [948, 478] on link "Edit" at bounding box center [941, 485] width 27 height 14
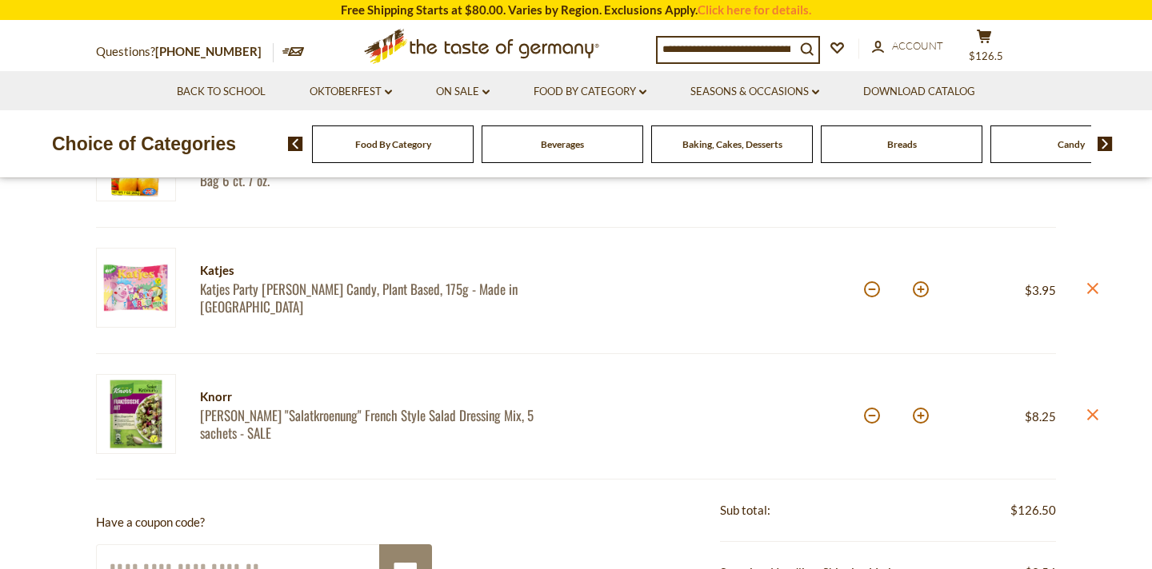
scroll to position [417, 0]
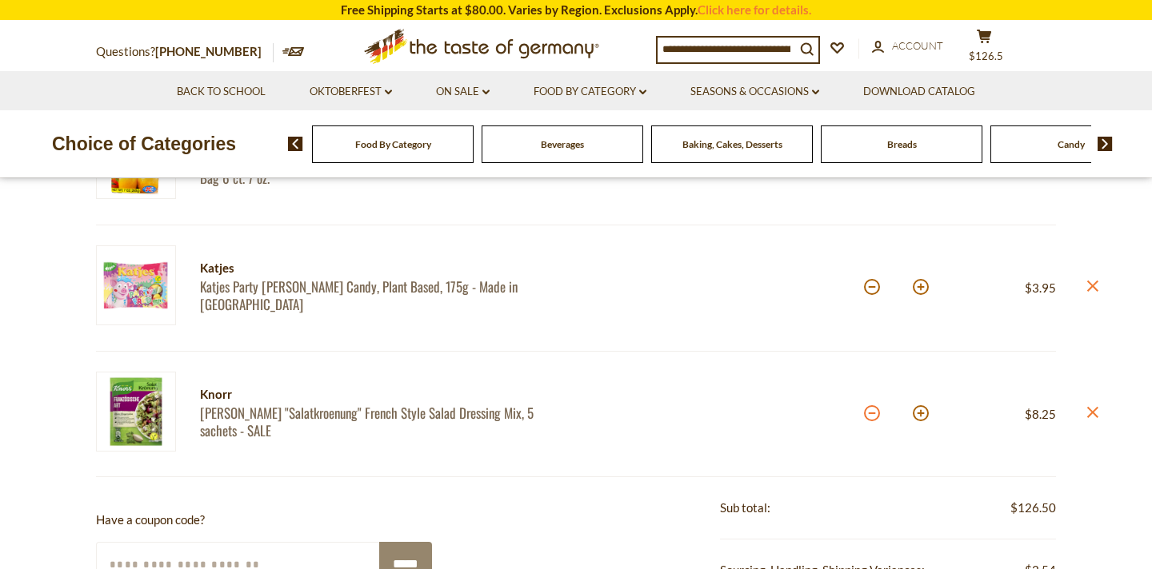
click at [868, 415] on button at bounding box center [872, 413] width 16 height 16
type input "*"
click at [916, 295] on button at bounding box center [920, 287] width 16 height 16
type input "*"
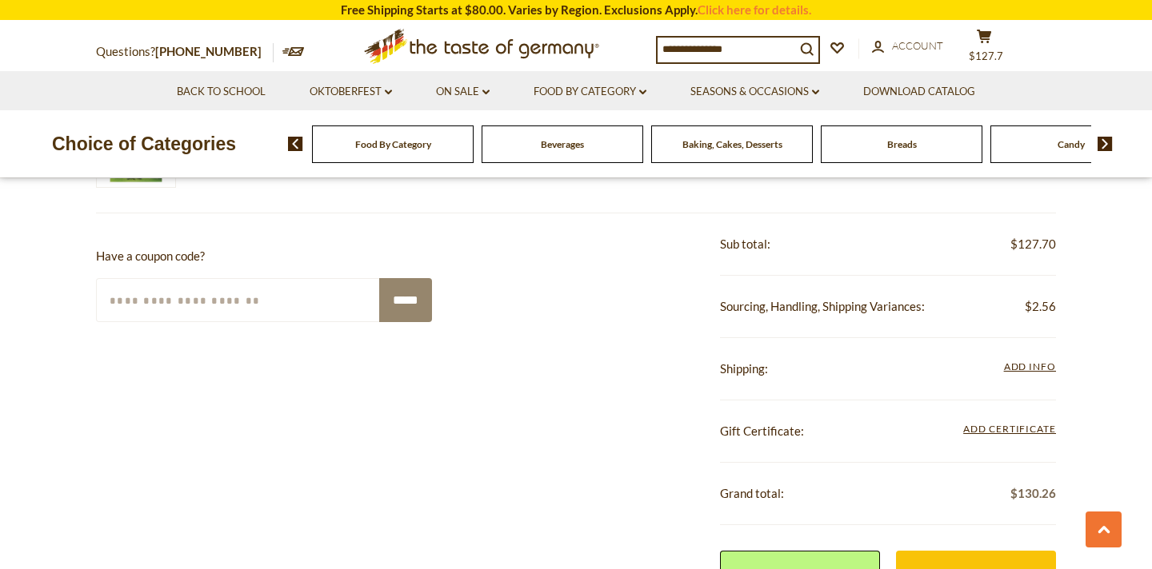
scroll to position [680, 0]
click at [304, 290] on input "Enter Your Coupon Code" at bounding box center [238, 301] width 285 height 44
paste input "*********"
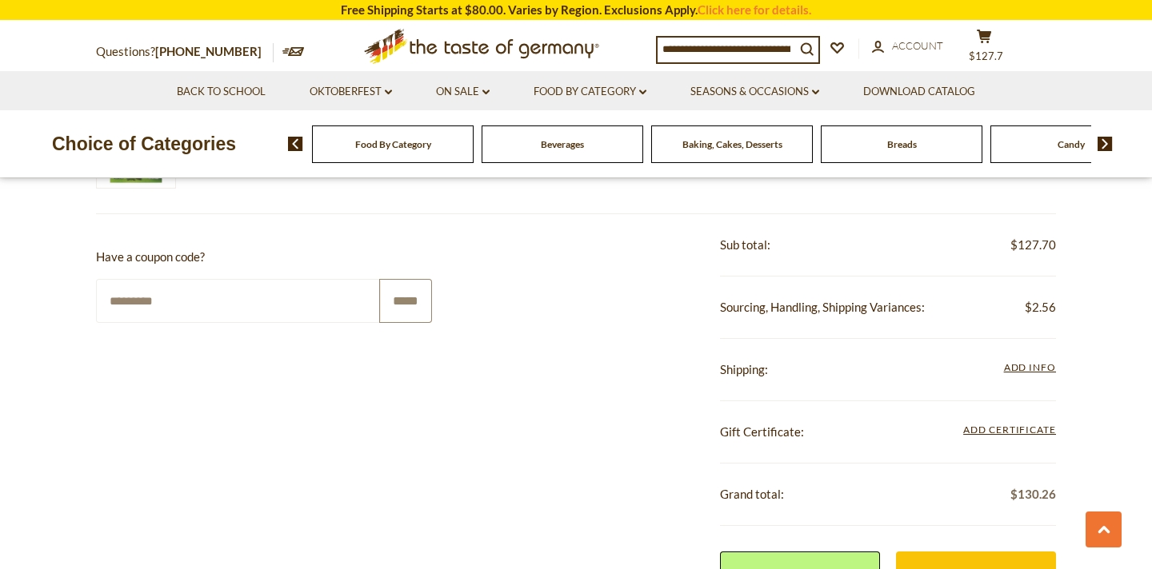
type input "*********"
click at [404, 296] on input "*****" at bounding box center [405, 301] width 53 height 44
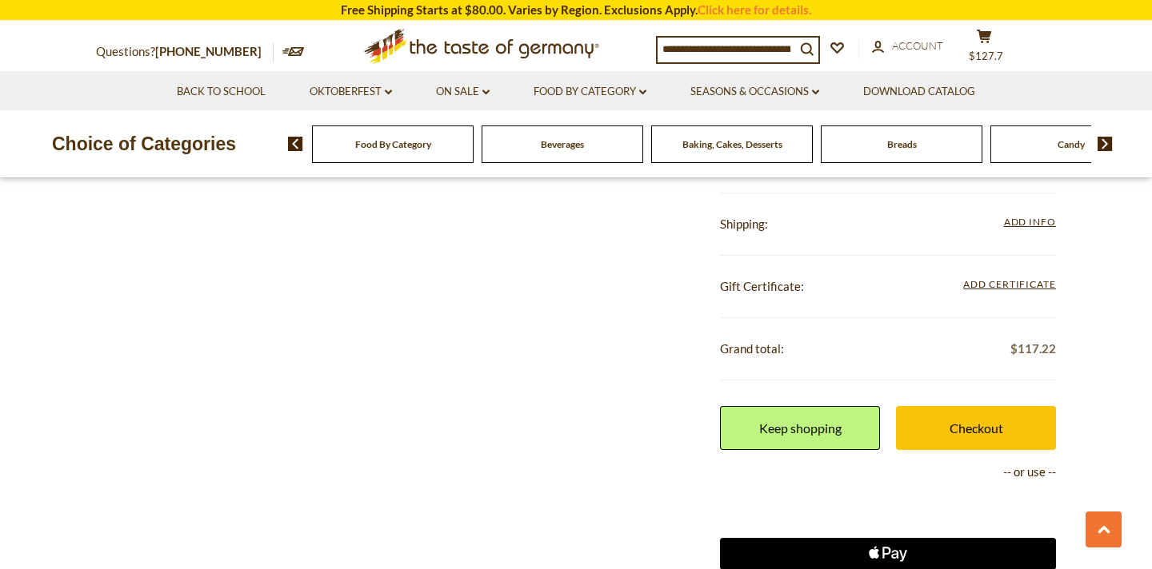
scroll to position [1043, 0]
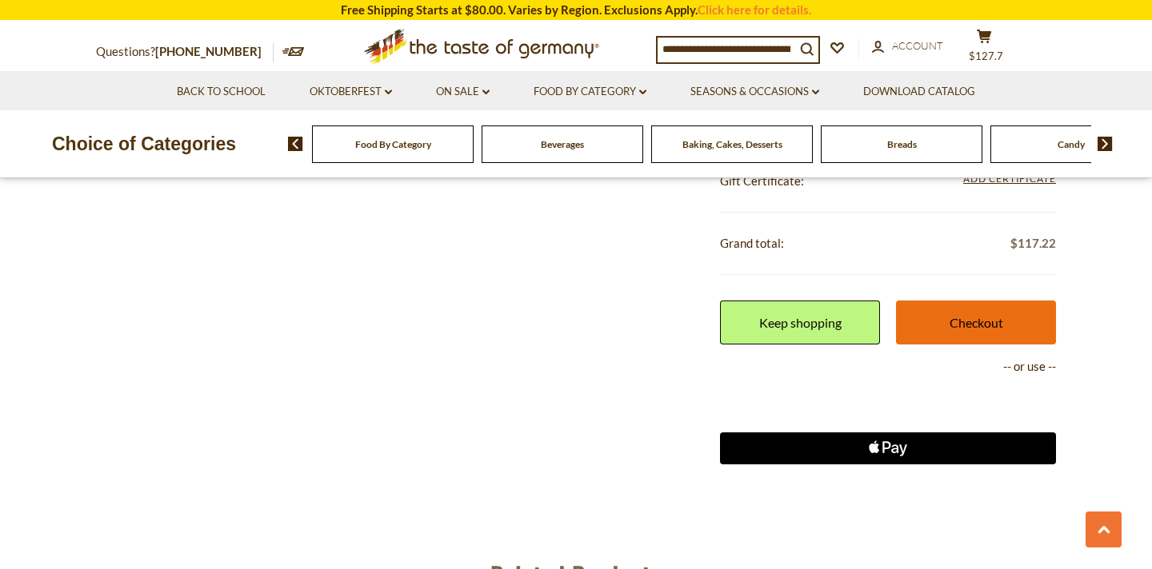
click at [948, 335] on link "Checkout" at bounding box center [976, 323] width 160 height 44
